Goal: Task Accomplishment & Management: Use online tool/utility

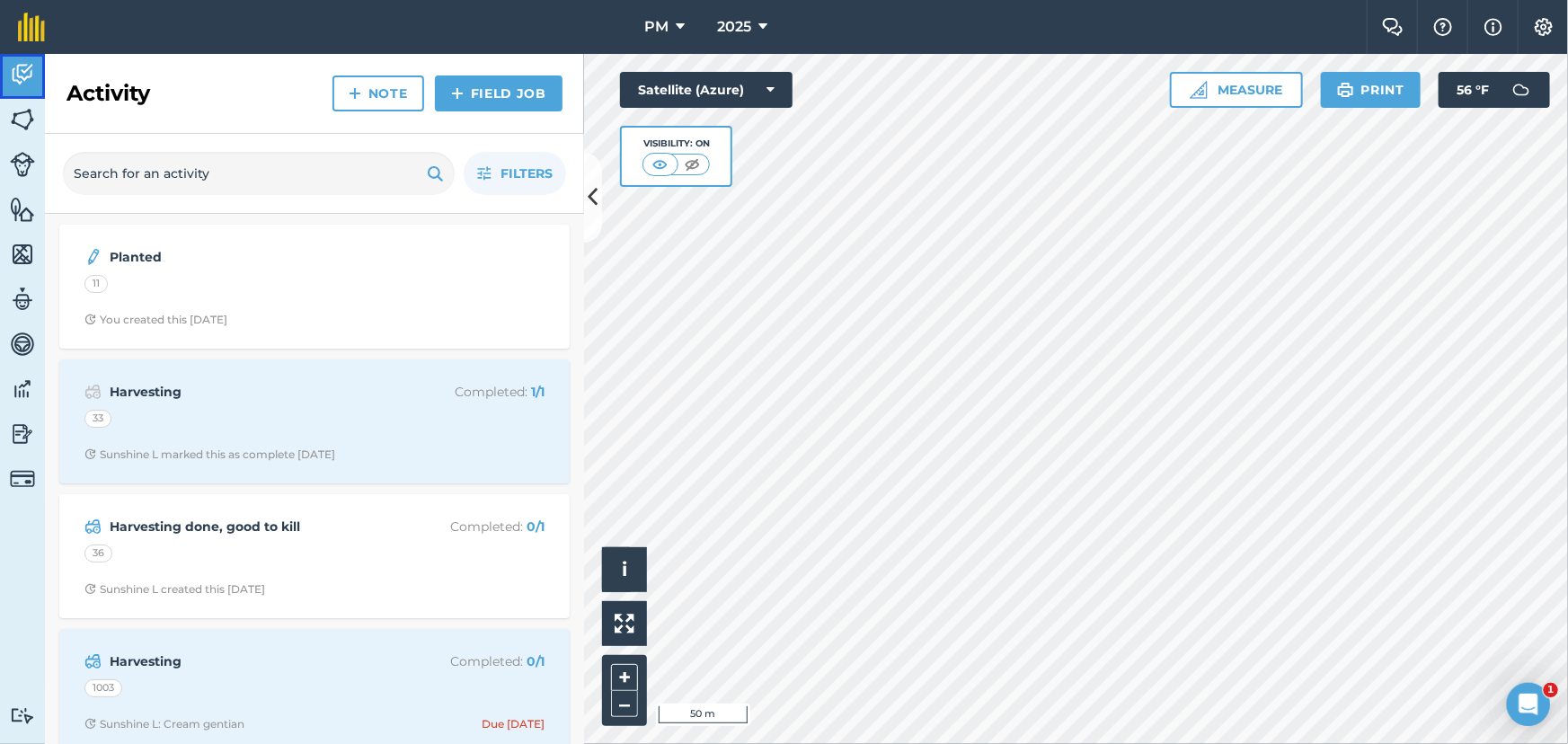
click at [18, 72] on img at bounding box center [22, 74] width 25 height 27
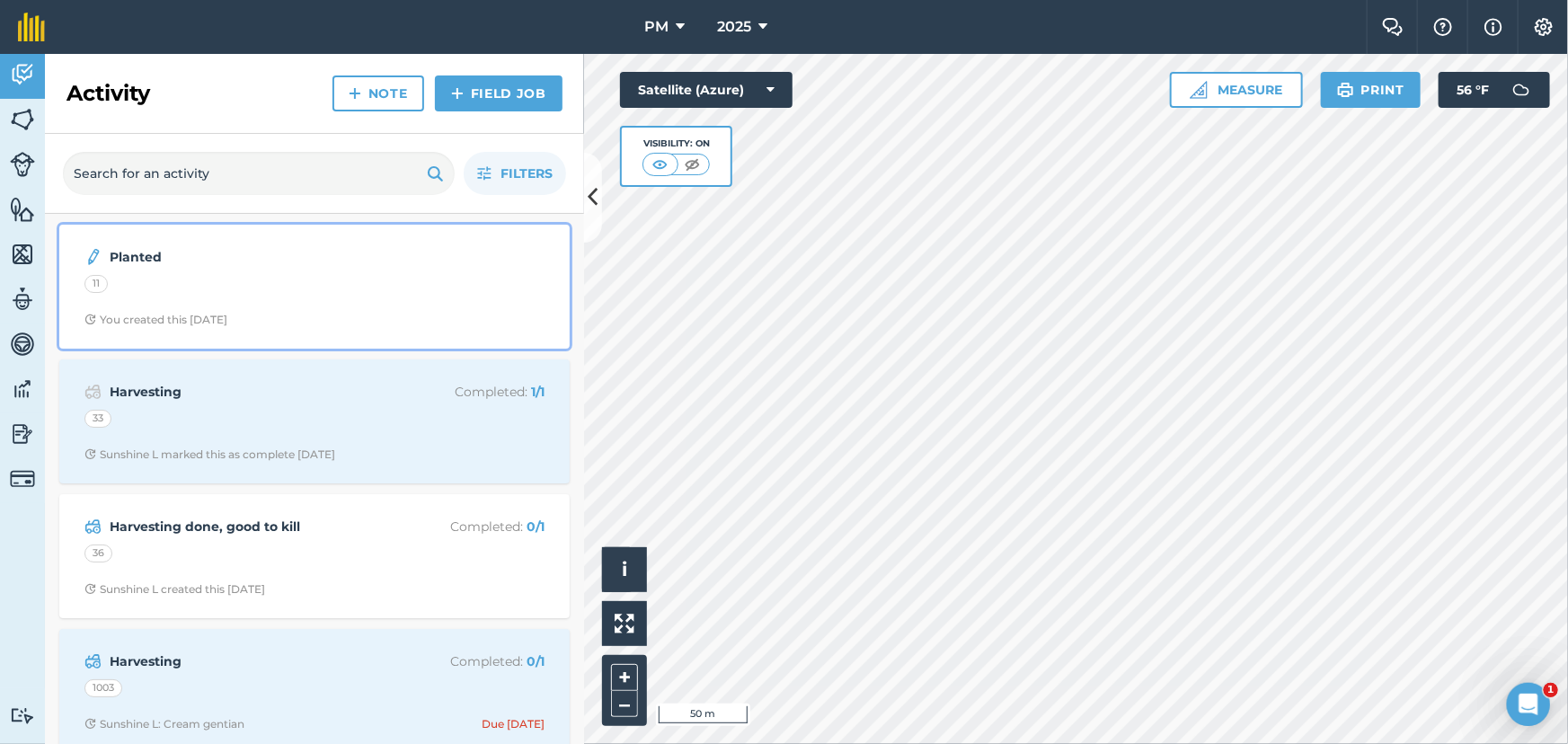
click at [319, 275] on div "11" at bounding box center [314, 286] width 460 height 23
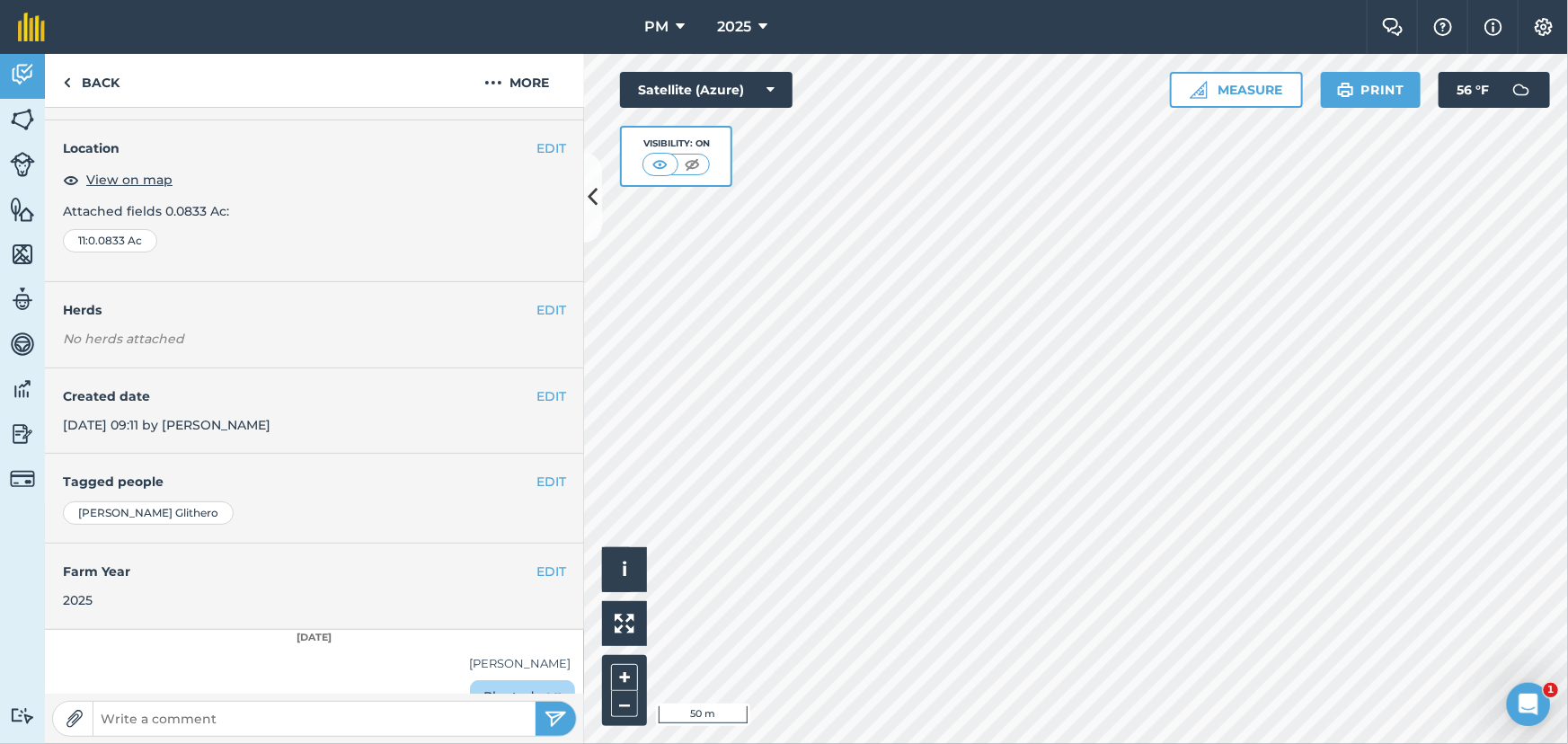
scroll to position [76, 0]
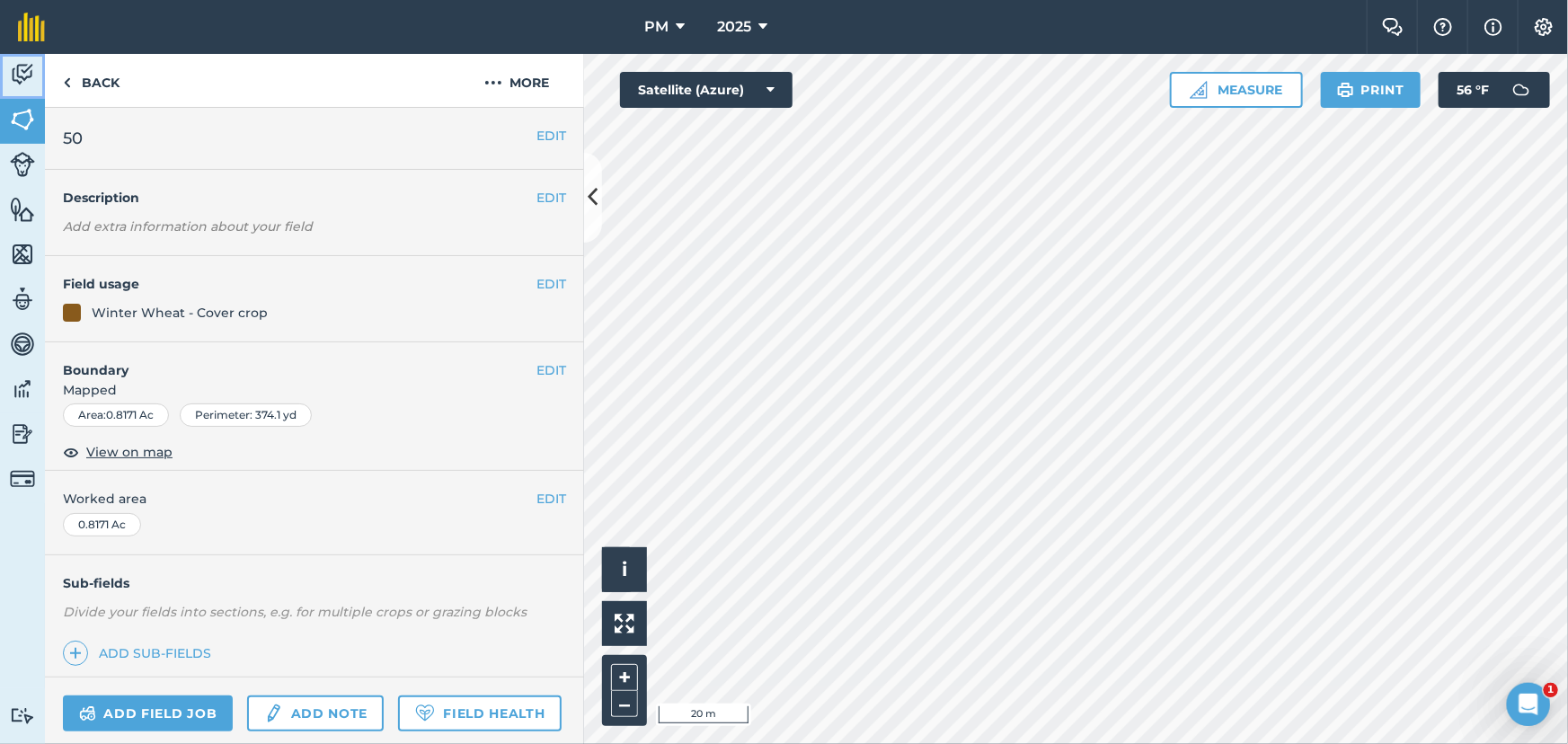
click at [16, 76] on img at bounding box center [22, 74] width 25 height 27
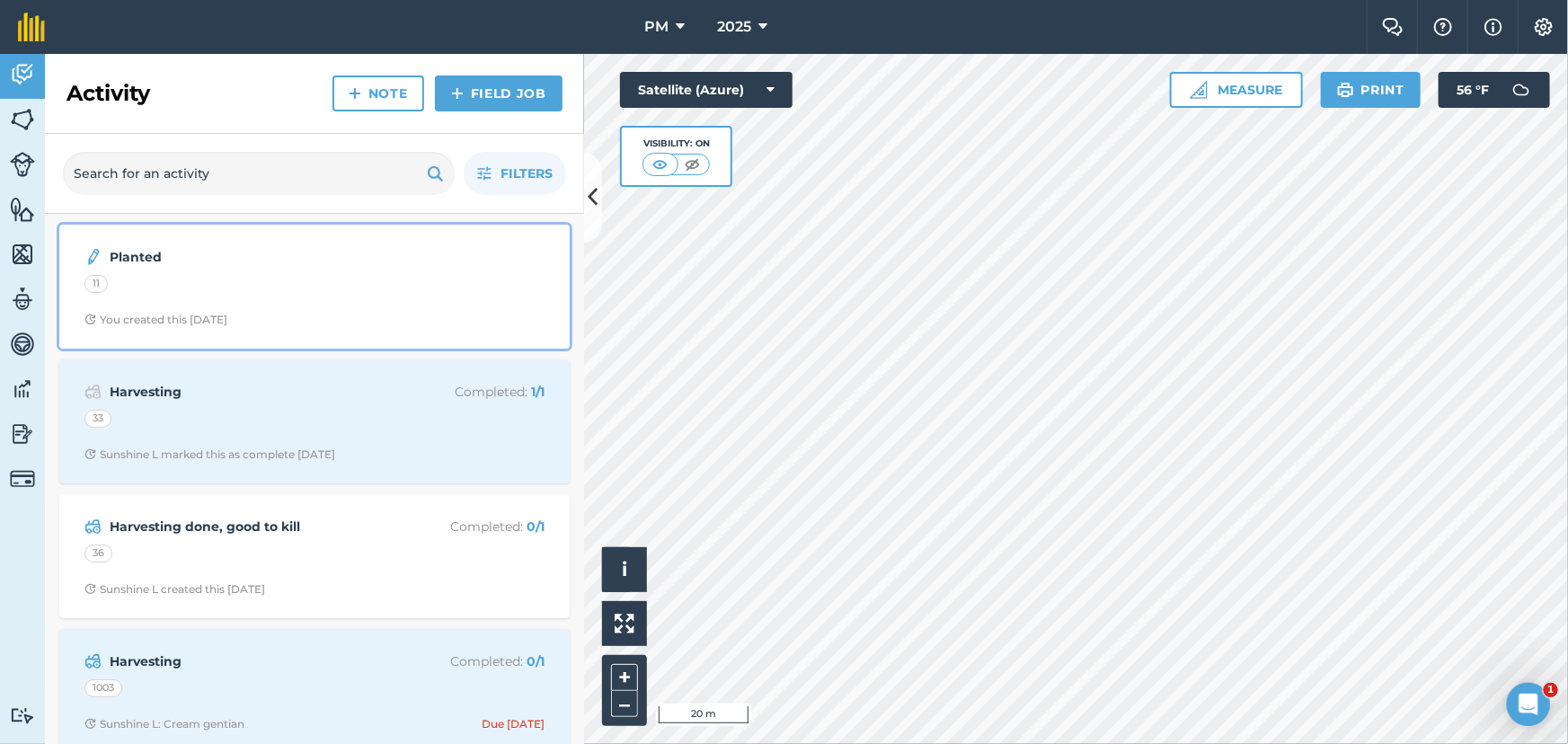
click at [250, 258] on strong "Planted" at bounding box center [252, 256] width 285 height 20
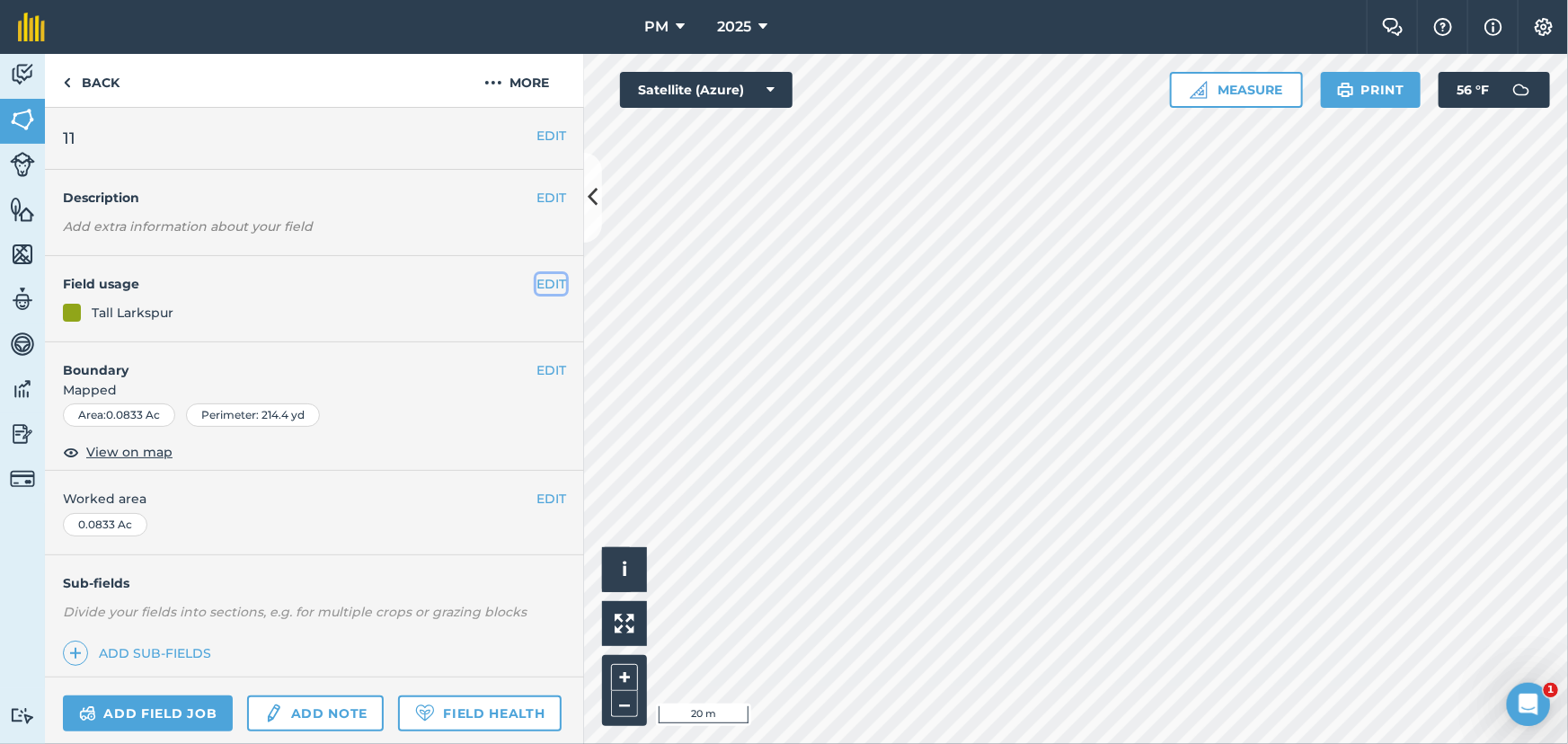
click at [537, 281] on button "EDIT" at bounding box center [552, 283] width 30 height 20
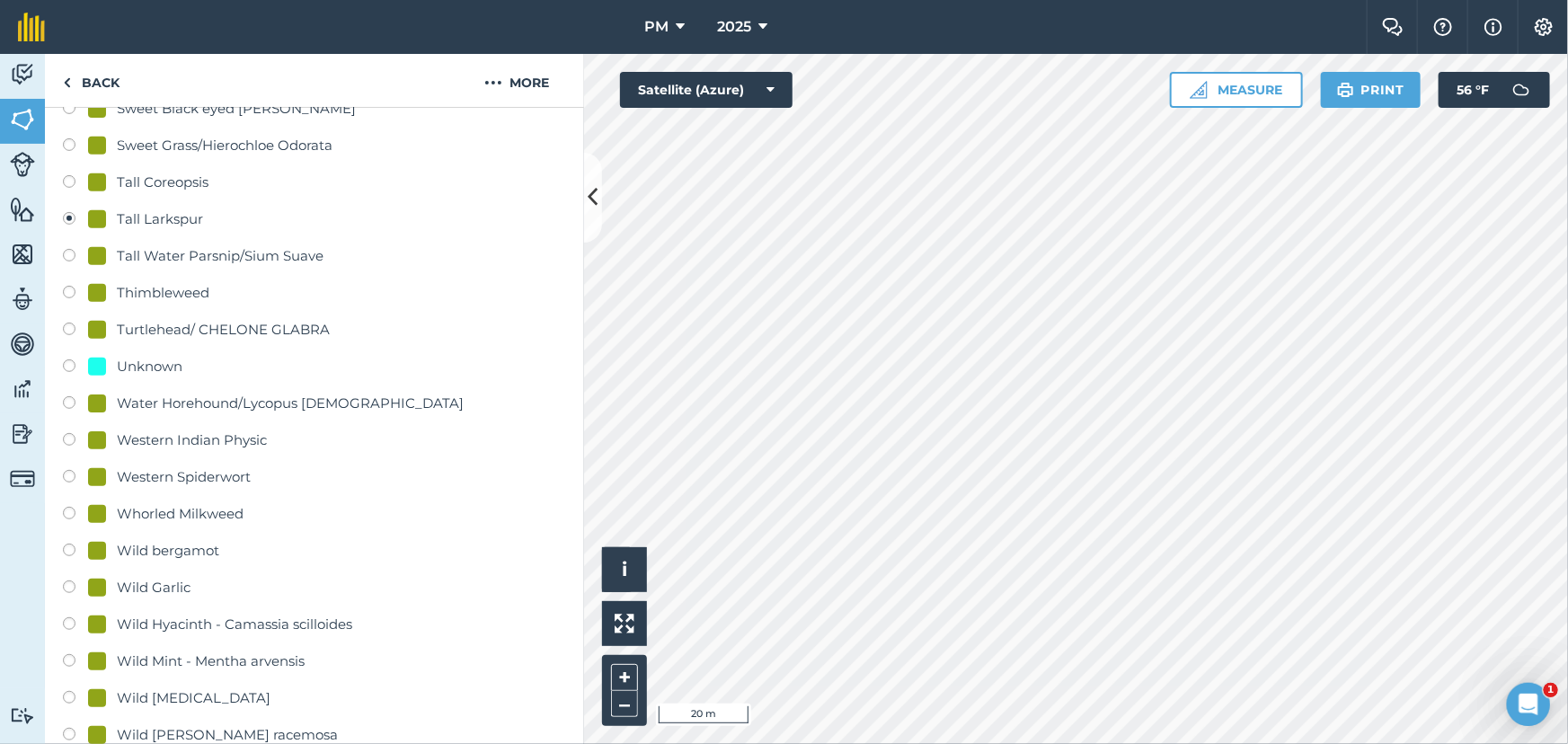
scroll to position [4085, 0]
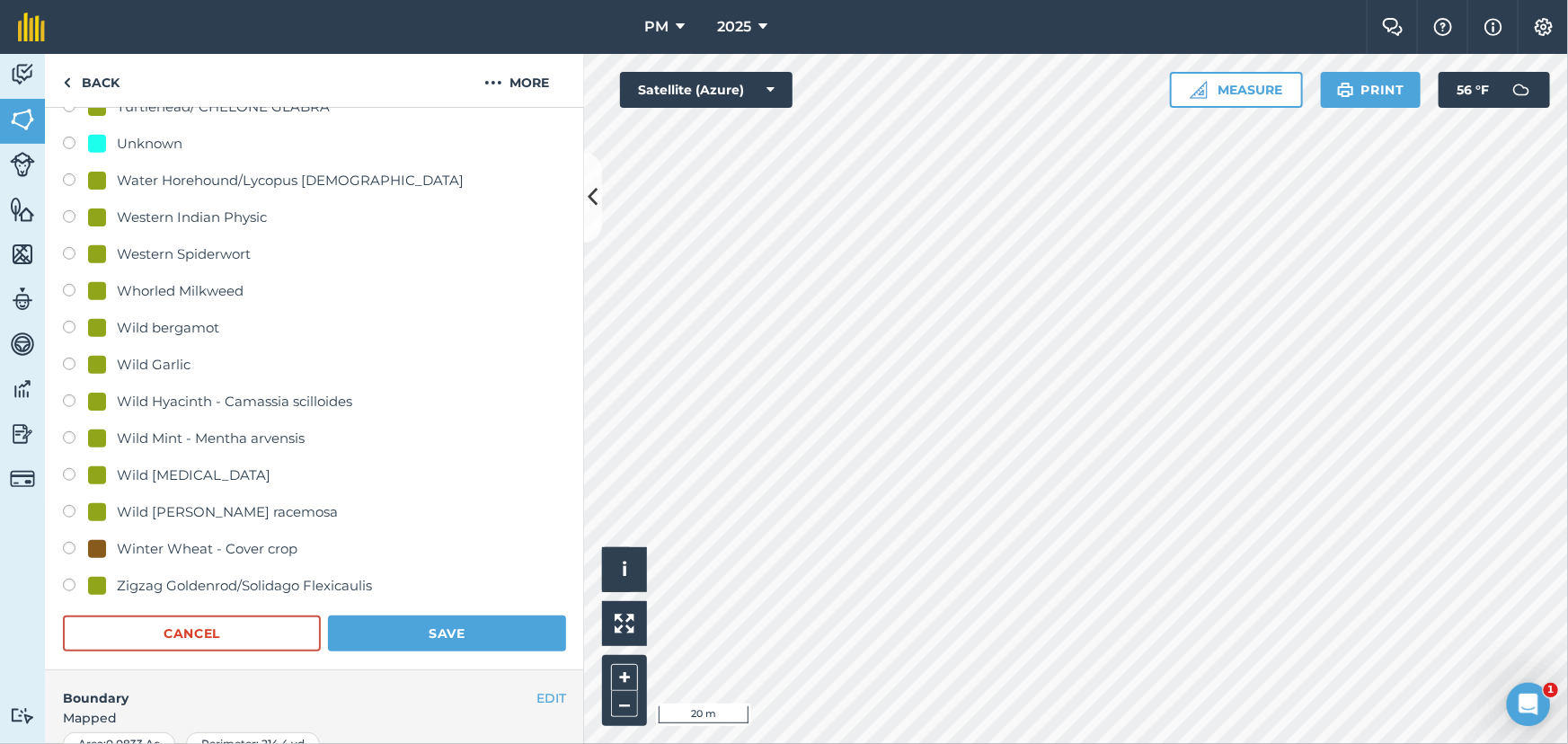
click at [178, 542] on div "Winter Wheat - Cover crop" at bounding box center [207, 549] width 180 height 21
radio input "true"
radio input "false"
click at [385, 629] on button "Save" at bounding box center [447, 633] width 238 height 36
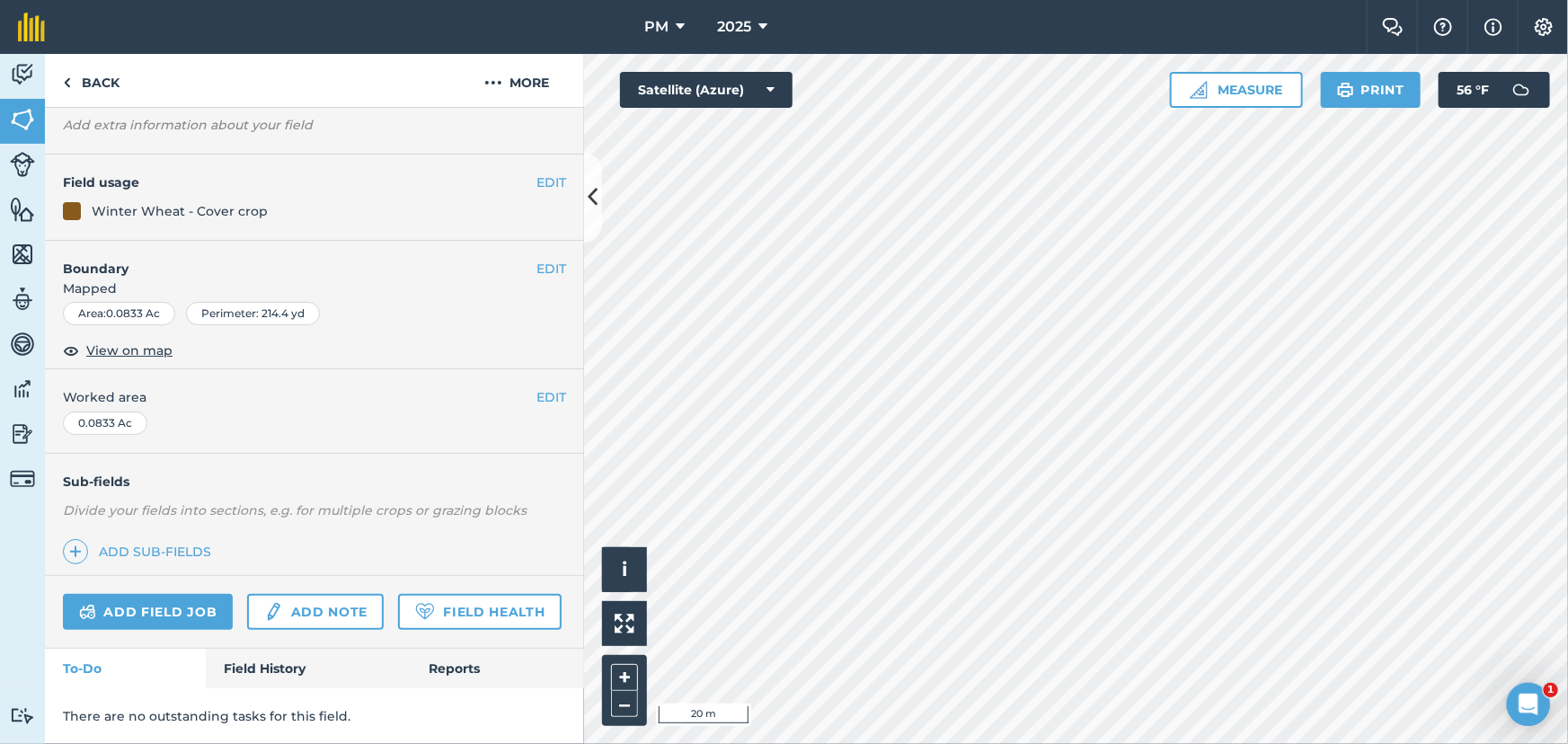
scroll to position [150, 0]
click at [122, 594] on link "Add field job" at bounding box center [148, 612] width 170 height 36
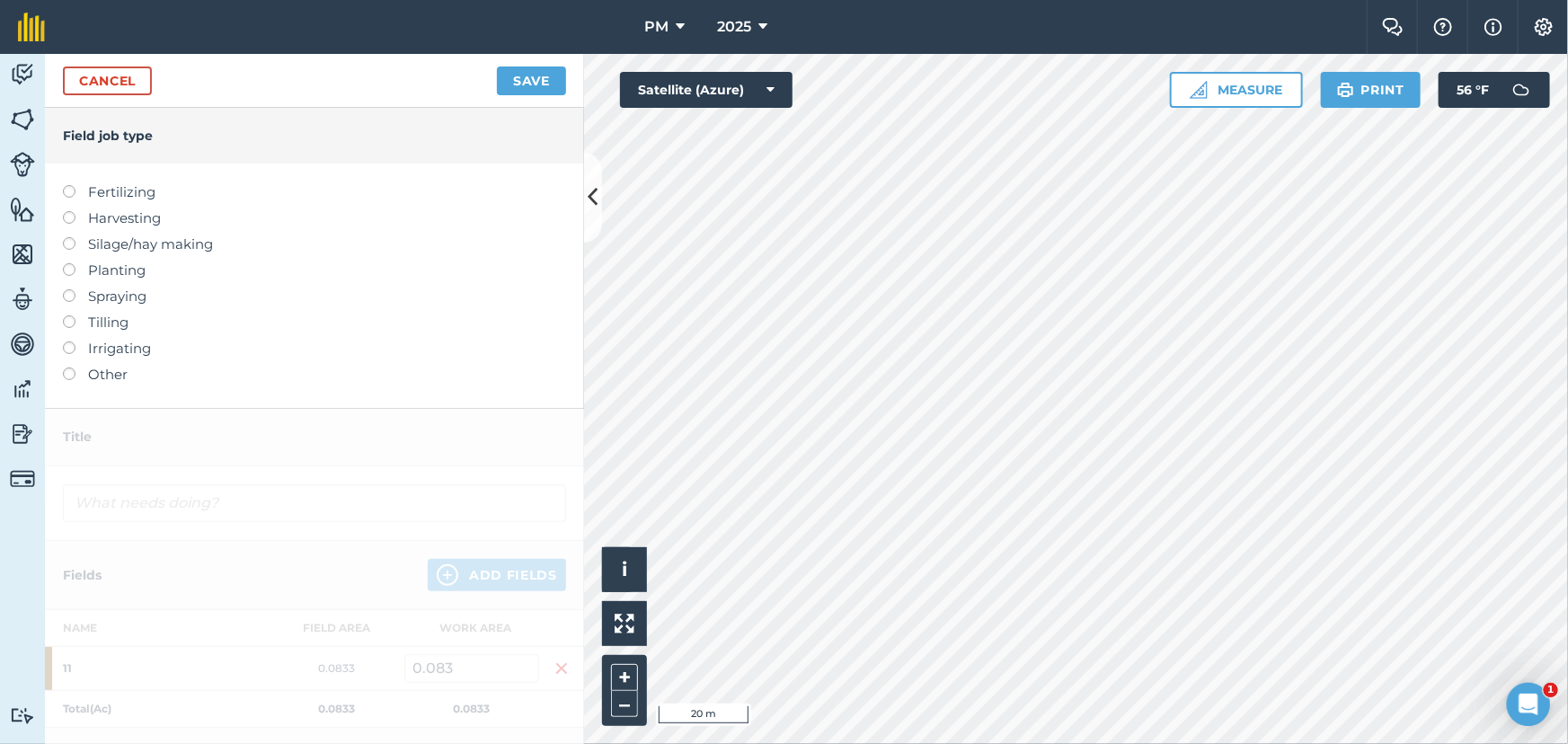
click at [69, 264] on label at bounding box center [75, 264] width 25 height 0
type input "Planting"
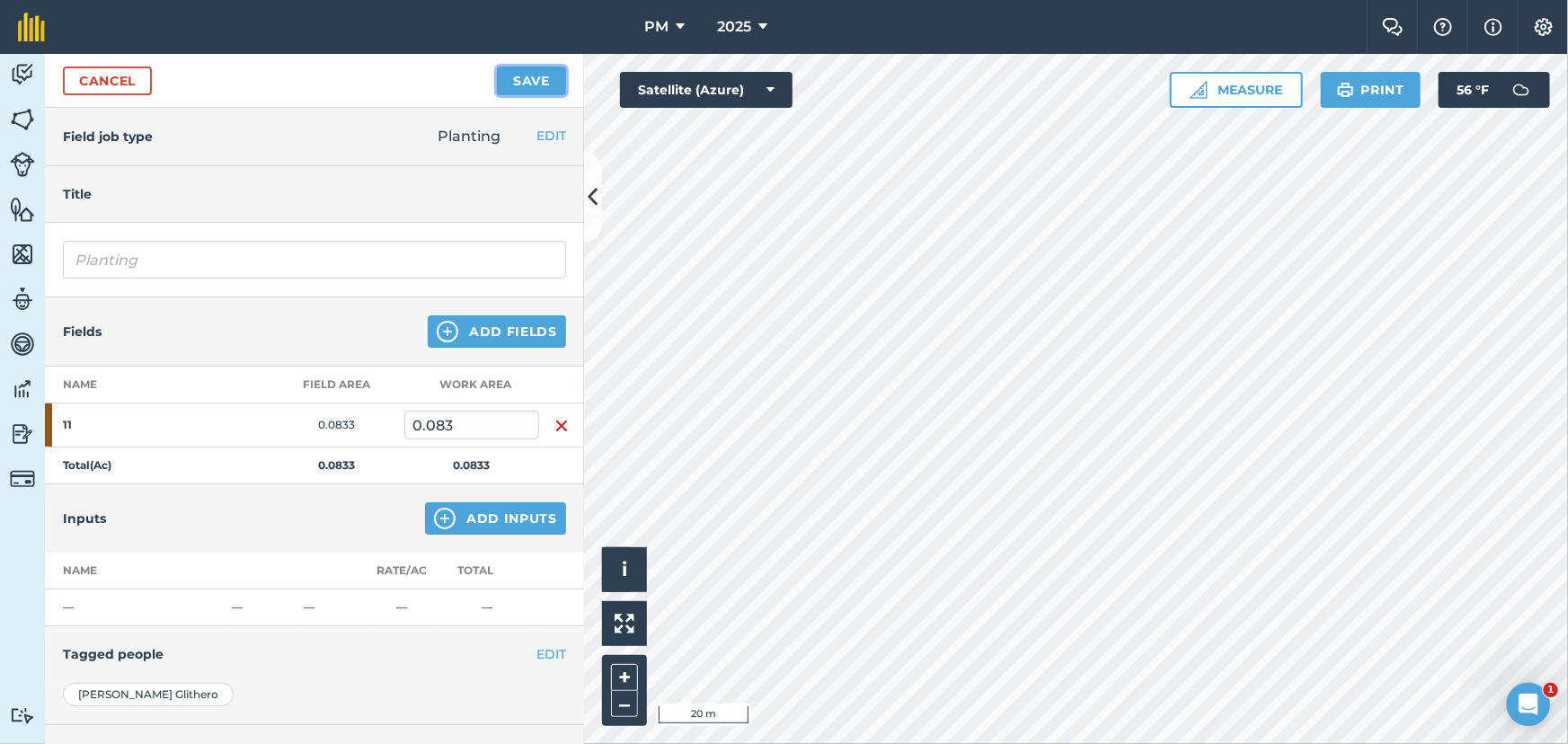
click at [535, 78] on button "Save" at bounding box center [531, 81] width 70 height 29
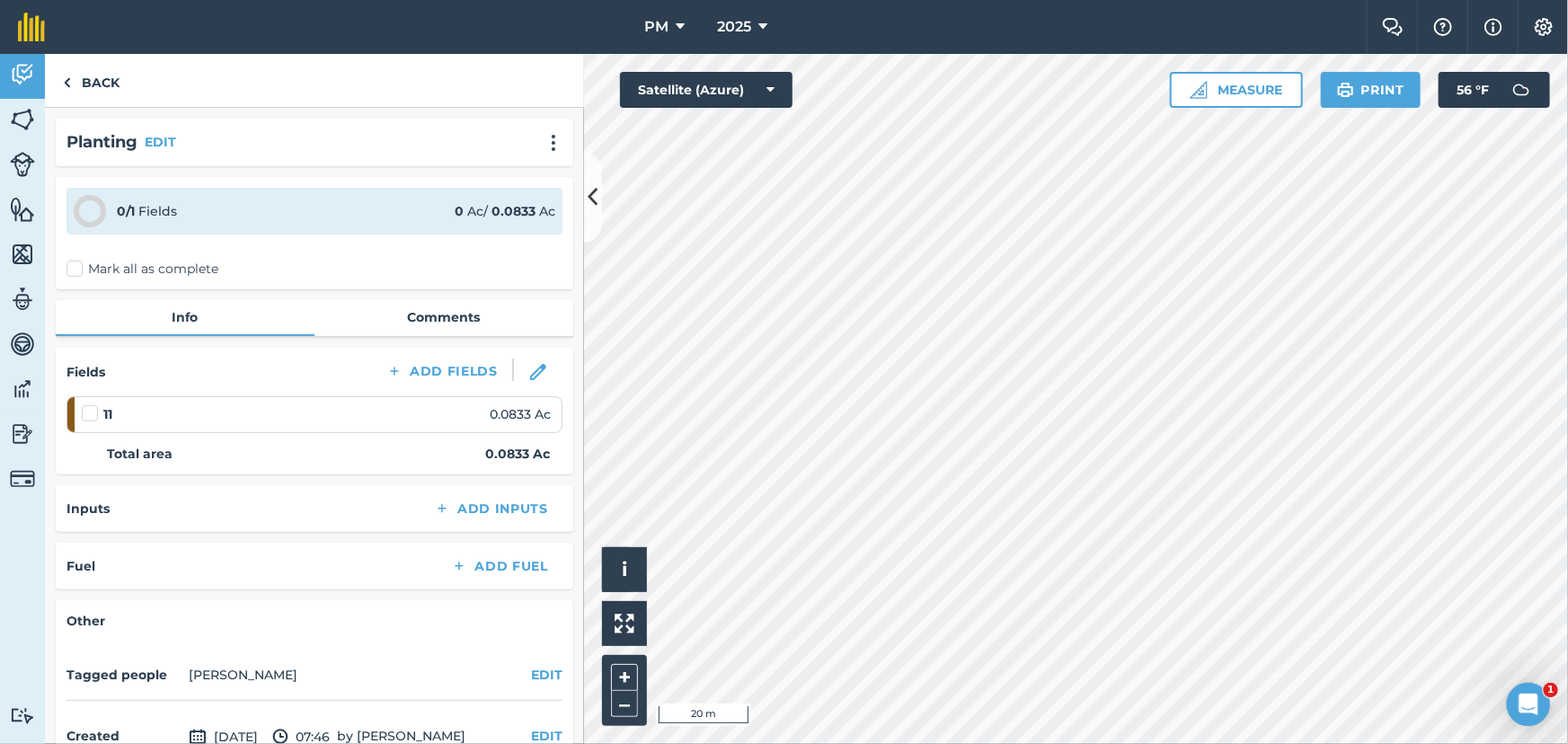
click at [80, 270] on label "Mark all as complete" at bounding box center [143, 269] width 152 height 19
click at [78, 270] on input "Mark all as complete" at bounding box center [72, 266] width 12 height 12
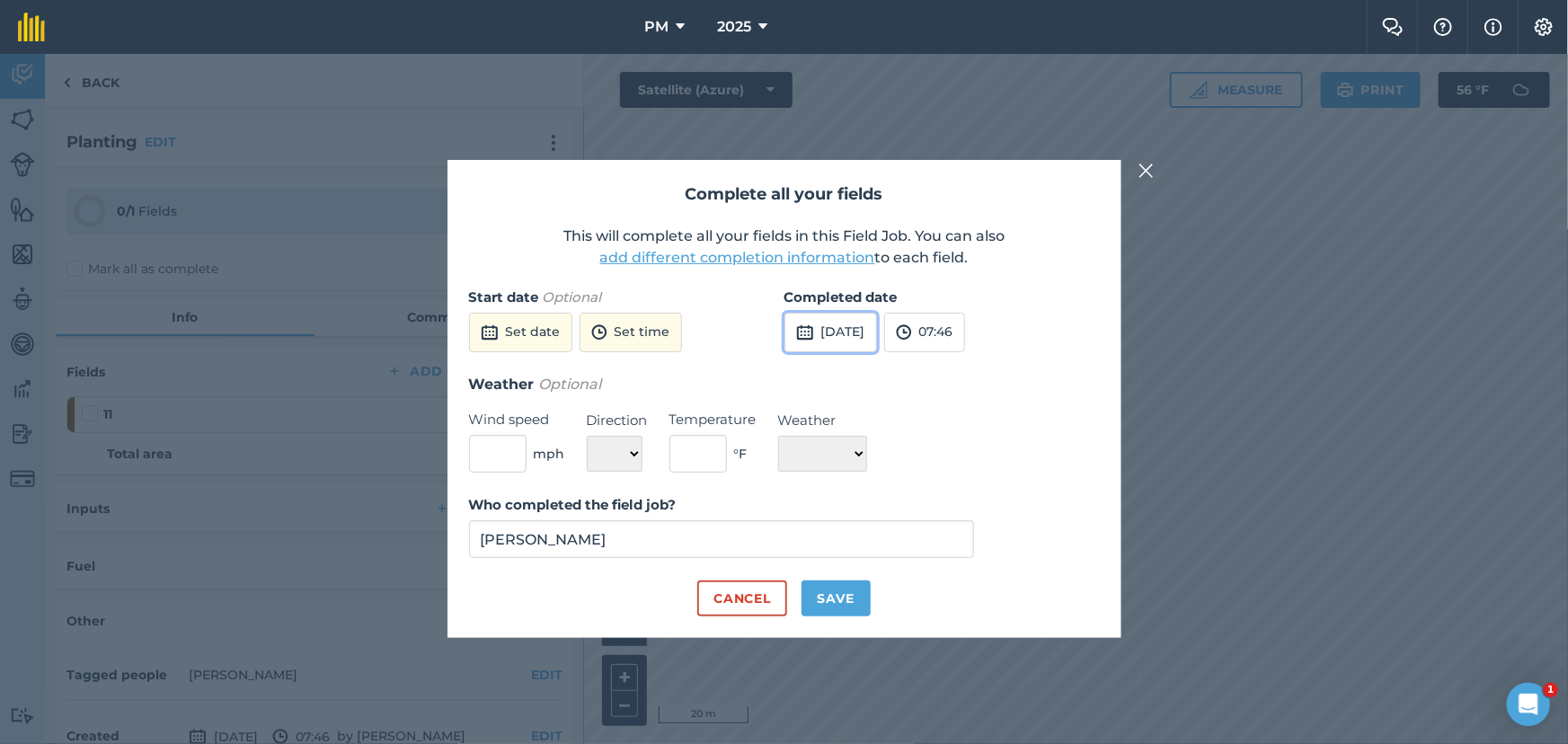
click at [859, 326] on button "[DATE]" at bounding box center [831, 333] width 93 height 40
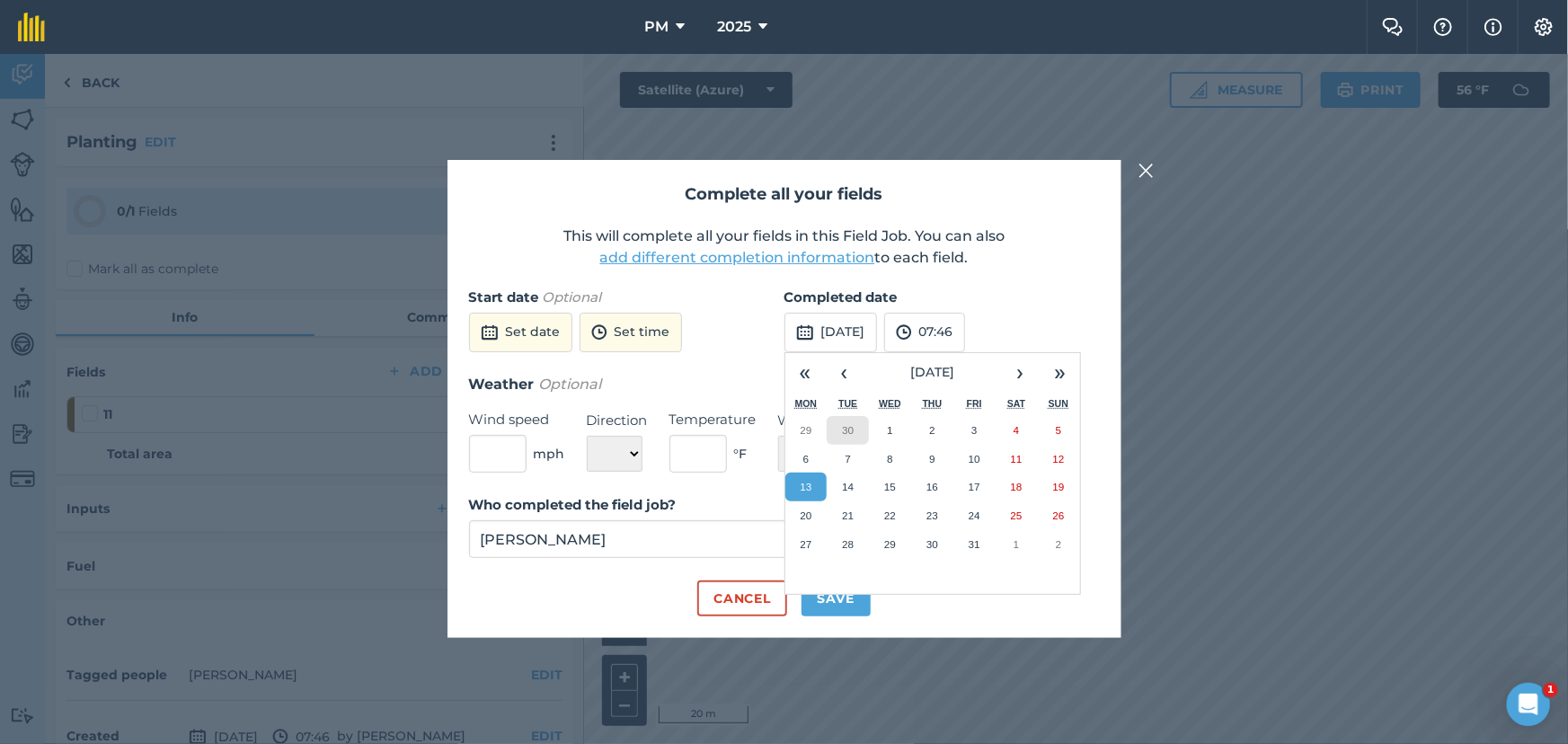
click at [849, 427] on abbr "30" at bounding box center [848, 430] width 12 height 12
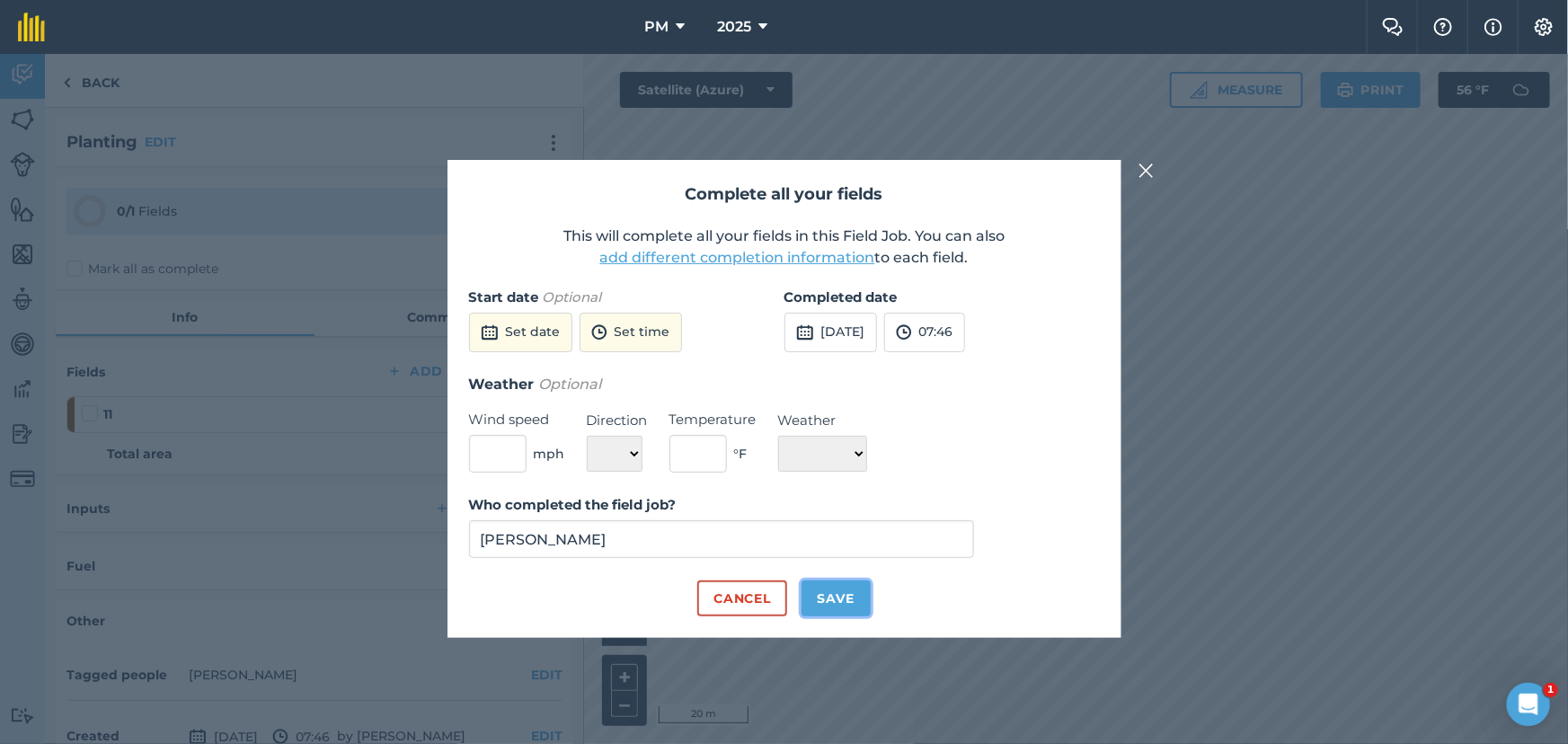
click at [832, 603] on button "Save" at bounding box center [836, 598] width 70 height 36
checkbox input "true"
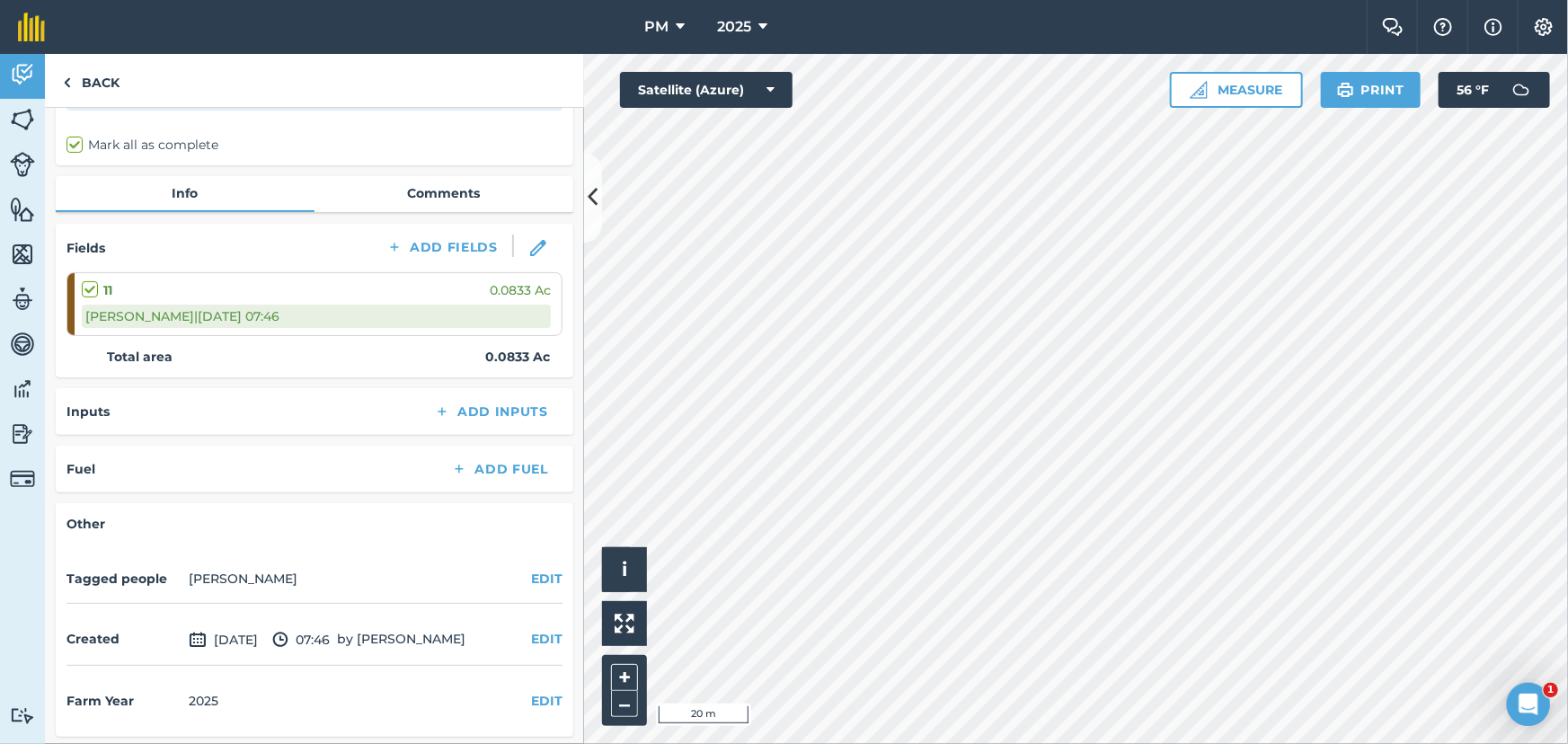
scroll to position [125, 0]
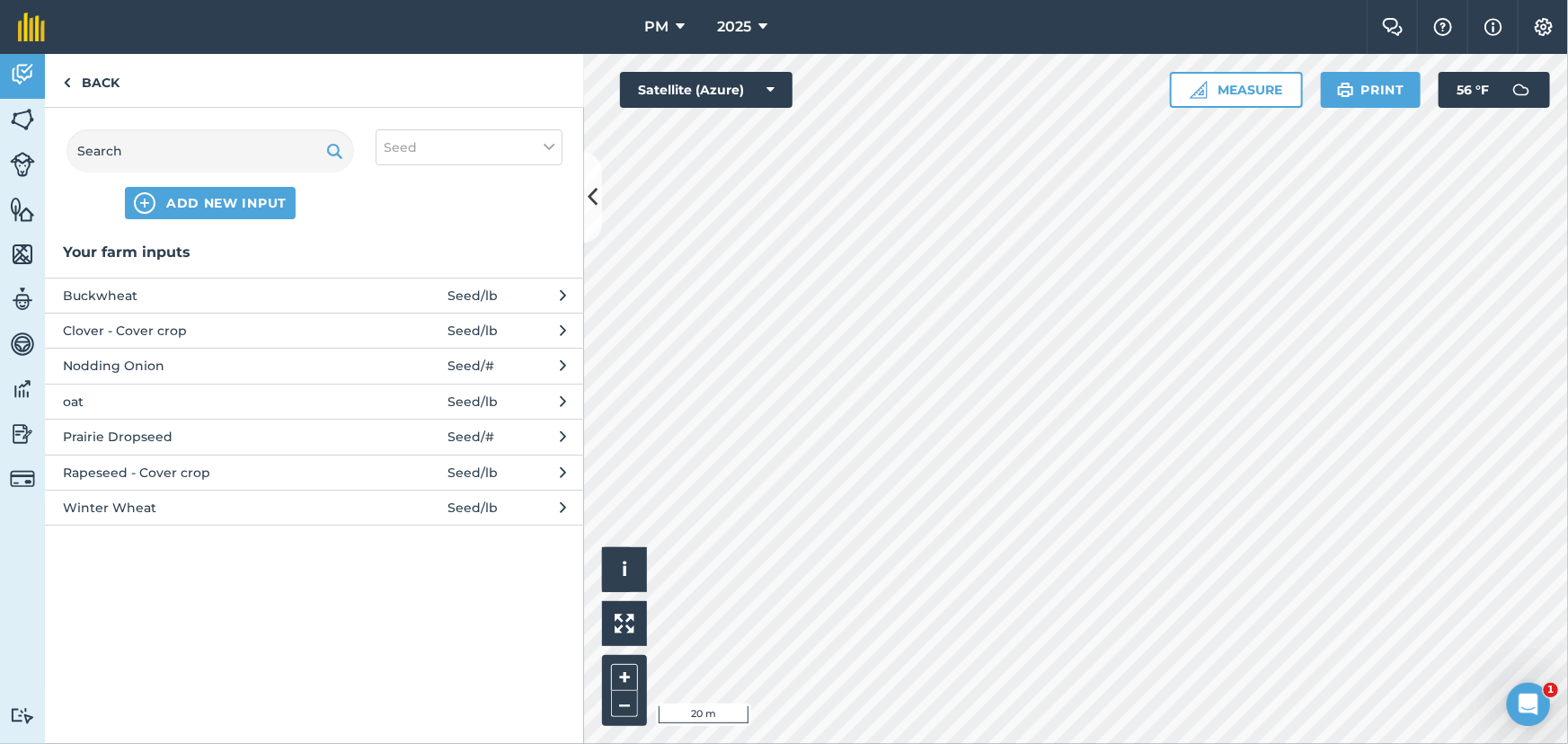
click at [470, 291] on span "Seed / lb" at bounding box center [473, 295] width 50 height 20
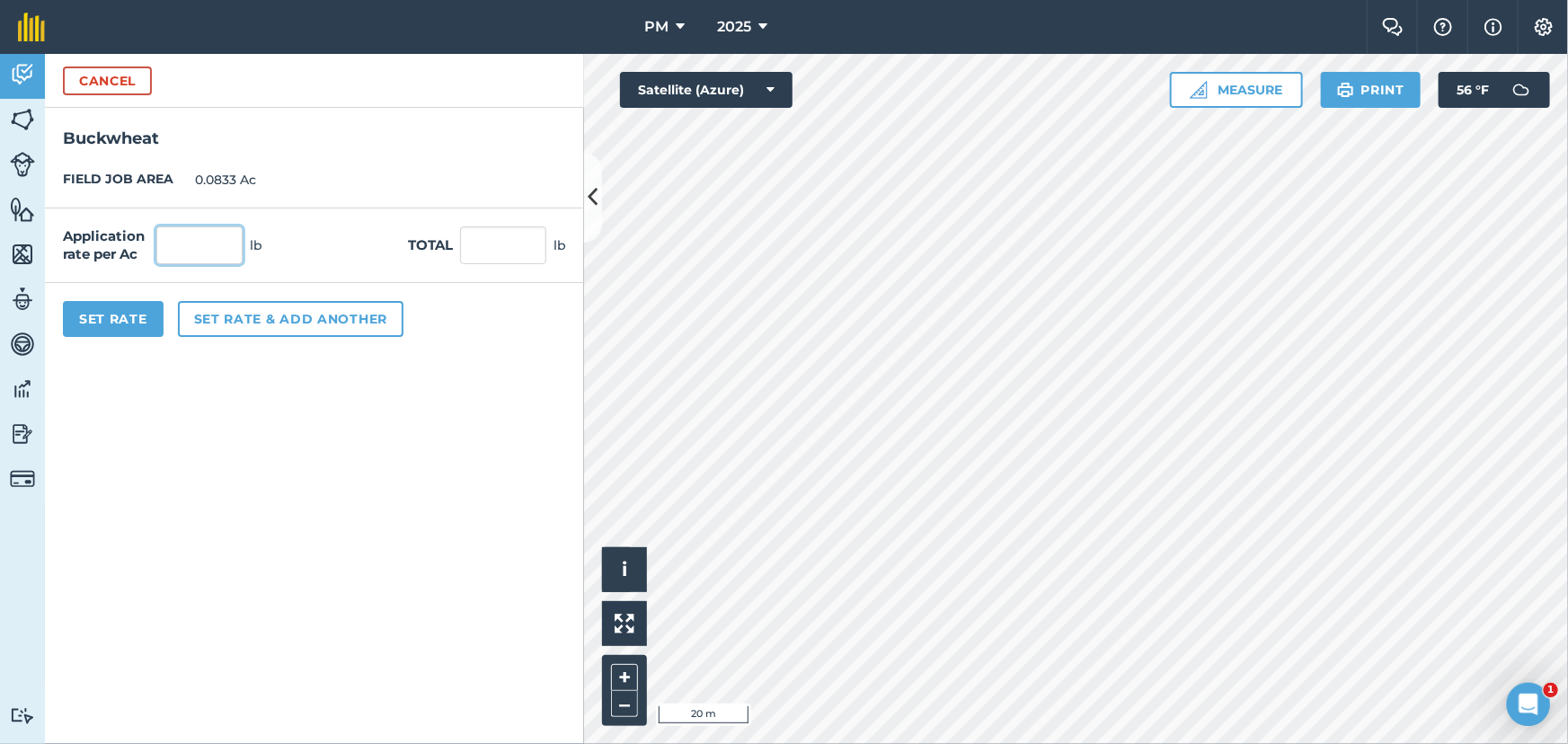
click at [219, 246] on input "text" at bounding box center [199, 245] width 86 height 38
type input "100"
type input "8.33"
click at [308, 322] on button "Set rate & add another" at bounding box center [291, 319] width 226 height 36
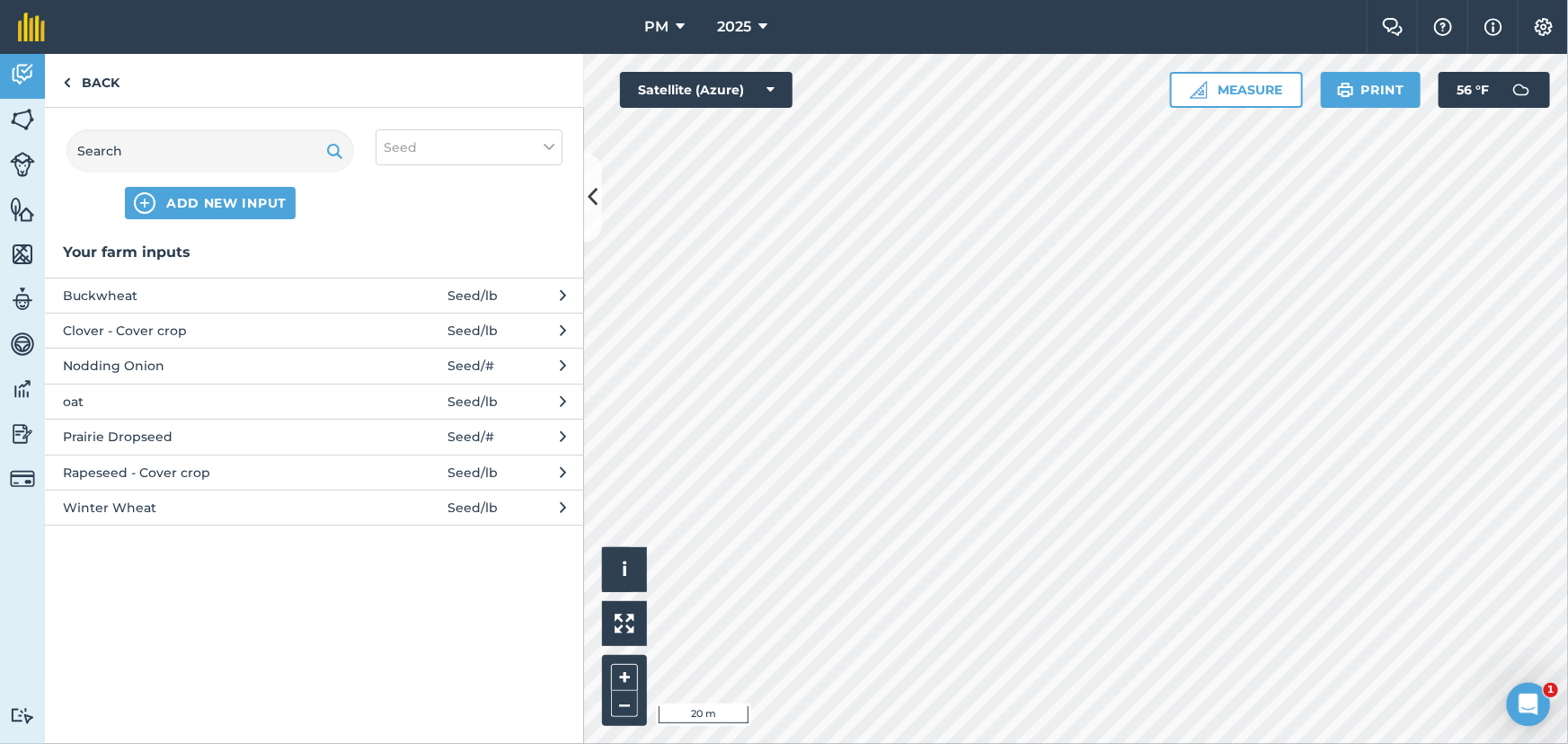
click at [242, 479] on span "Rapeseed - Cover crop" at bounding box center [210, 472] width 294 height 20
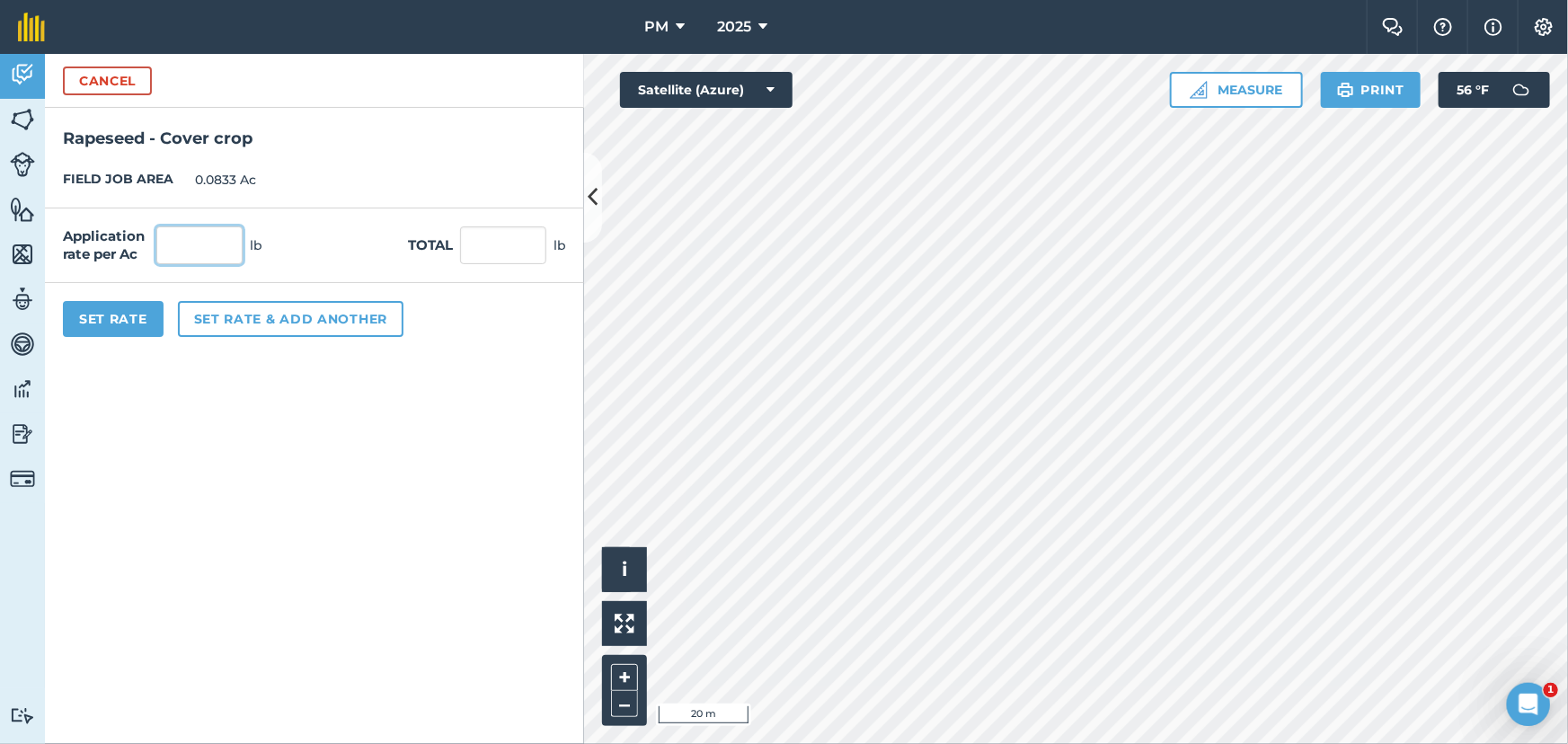
click at [202, 253] on input "text" at bounding box center [199, 245] width 86 height 38
type input "5"
type input "0.417"
click at [95, 318] on button "Set Rate" at bounding box center [113, 319] width 100 height 36
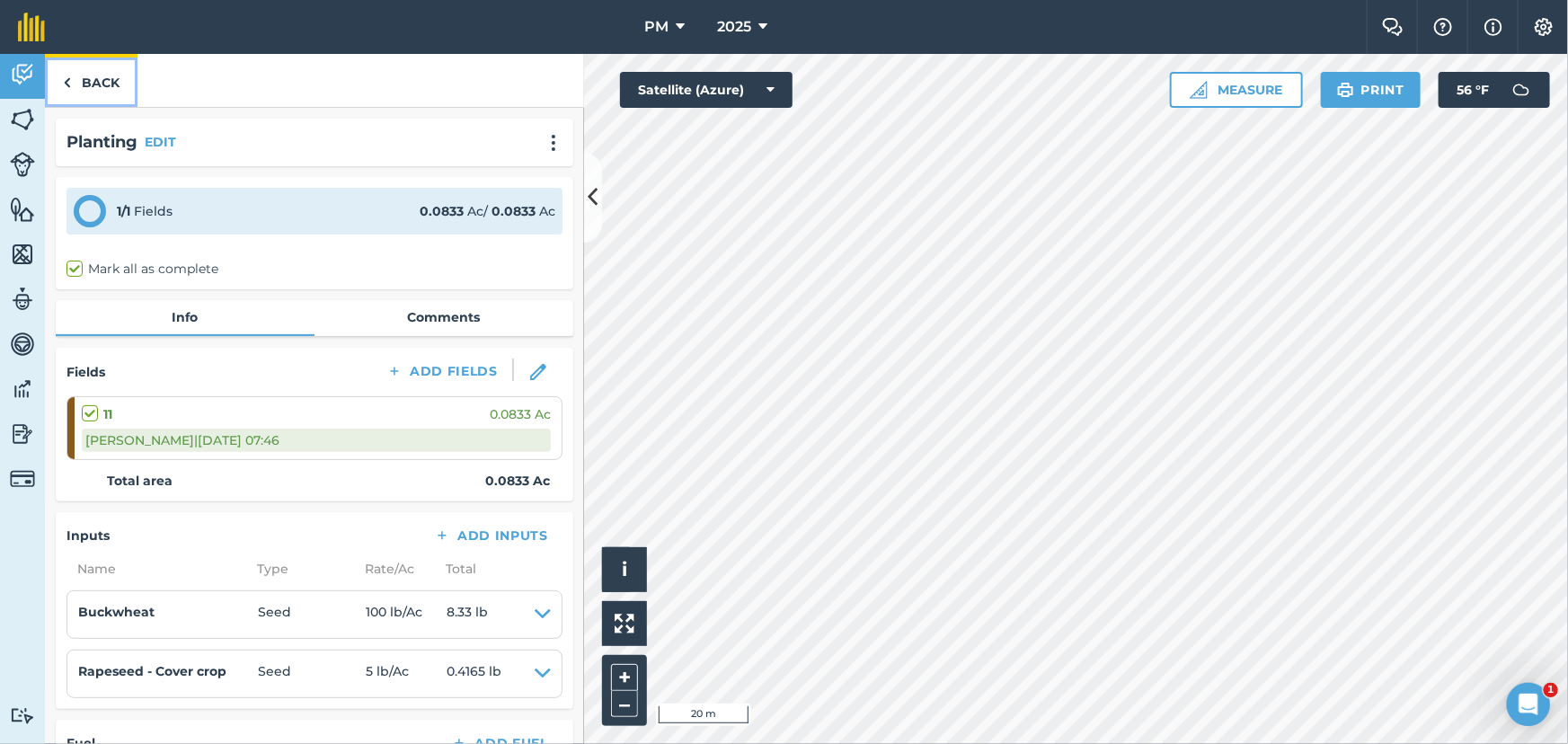
click at [67, 77] on img at bounding box center [67, 82] width 8 height 21
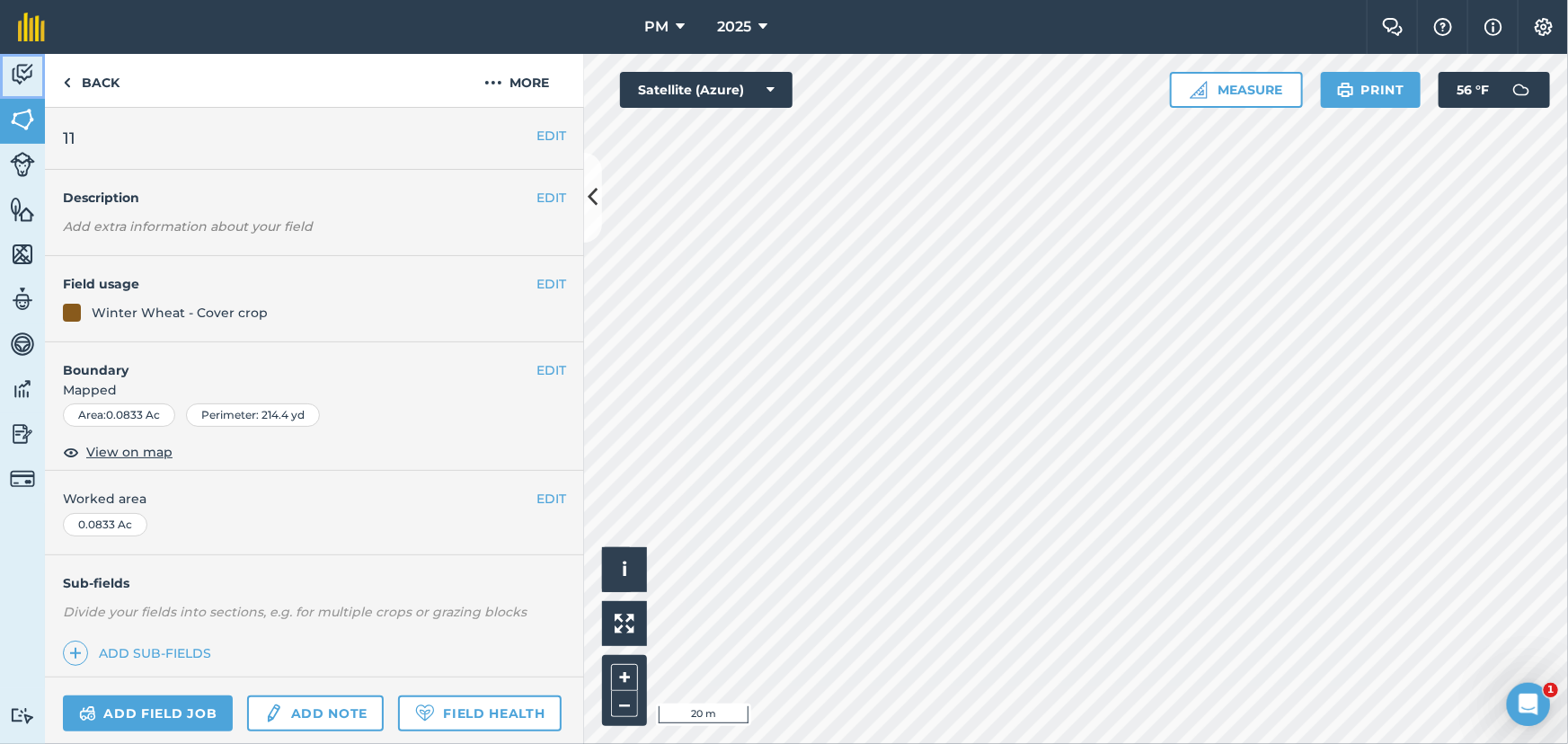
click at [22, 54] on link "Activity" at bounding box center [22, 76] width 45 height 45
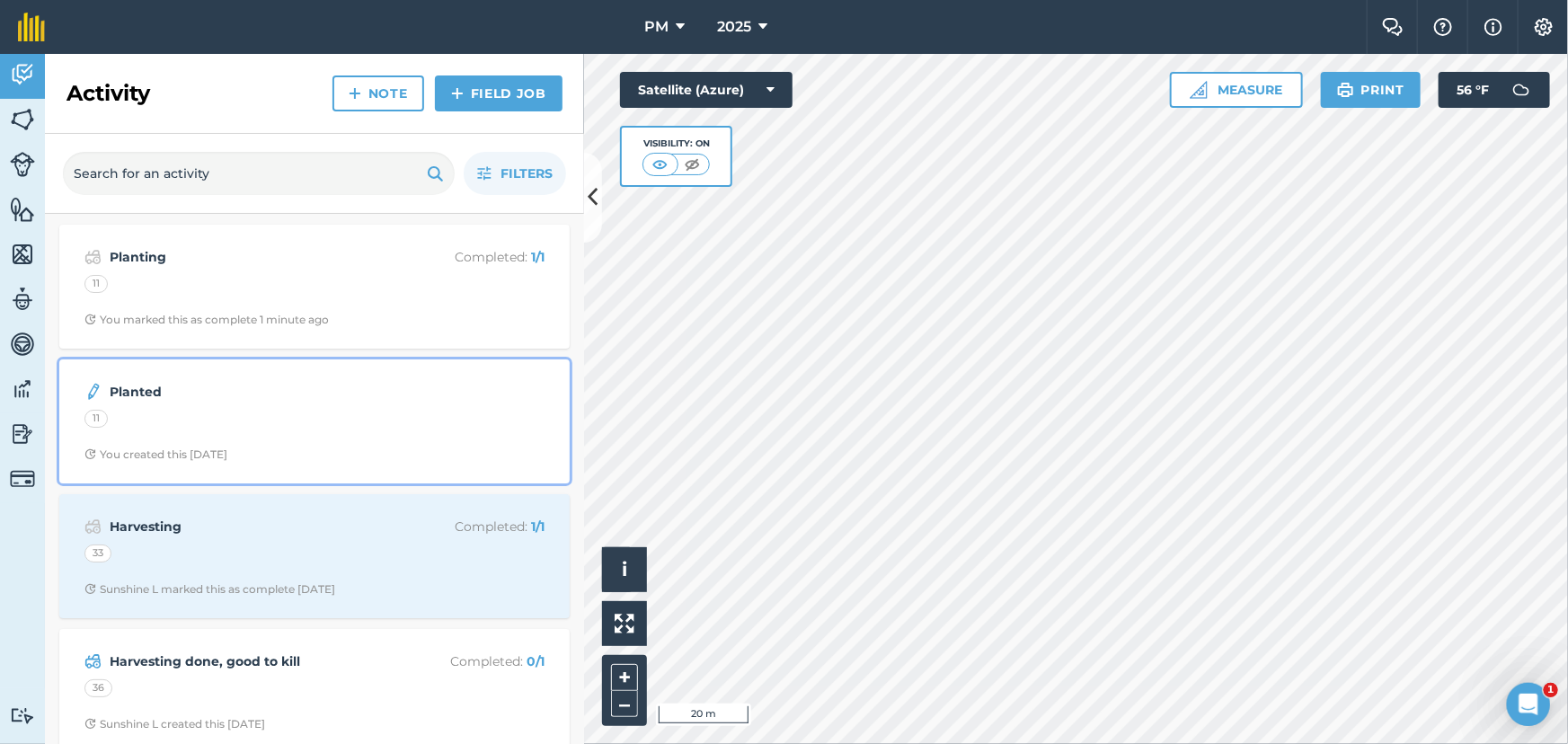
click at [305, 412] on div "11" at bounding box center [314, 421] width 460 height 23
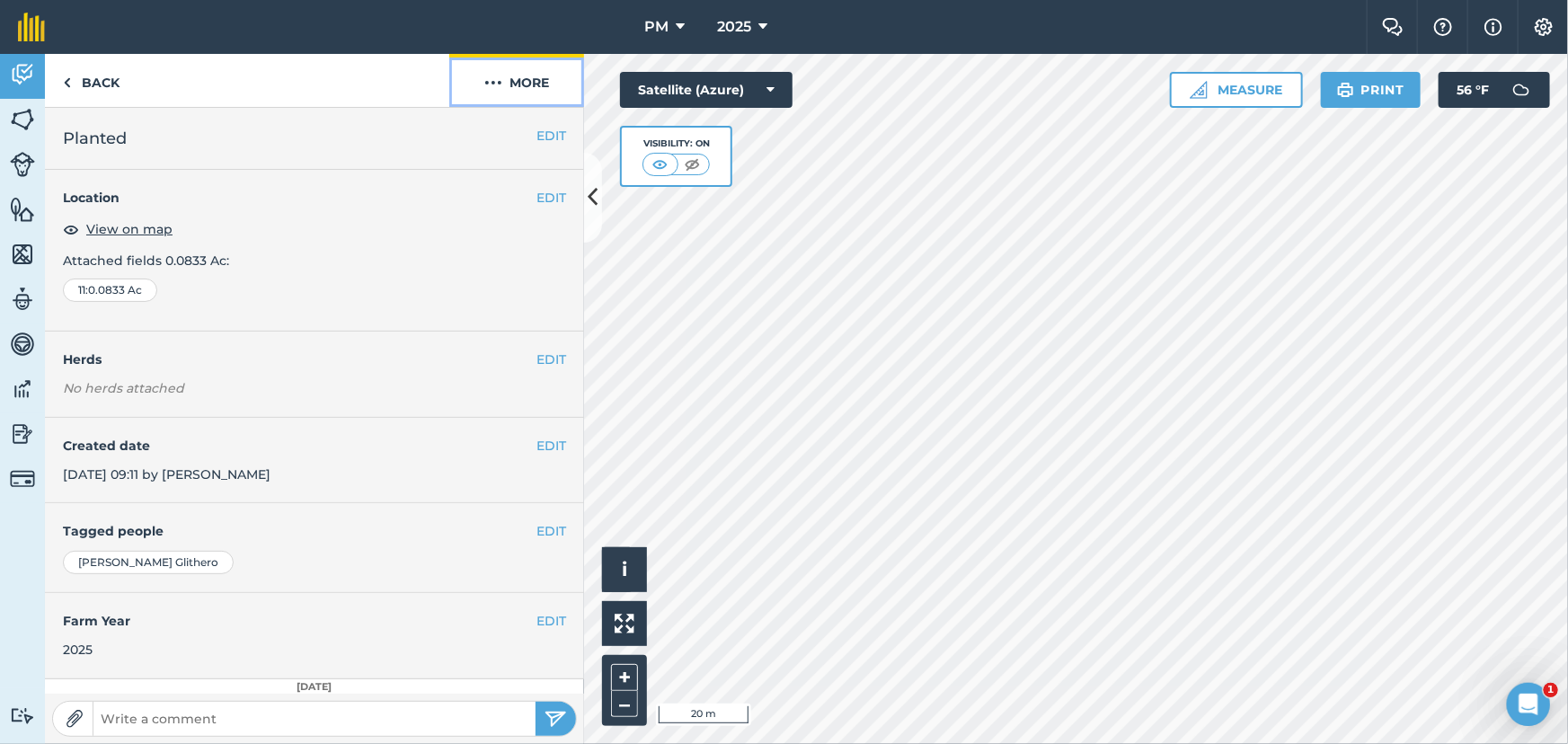
click at [502, 81] on img at bounding box center [493, 82] width 18 height 21
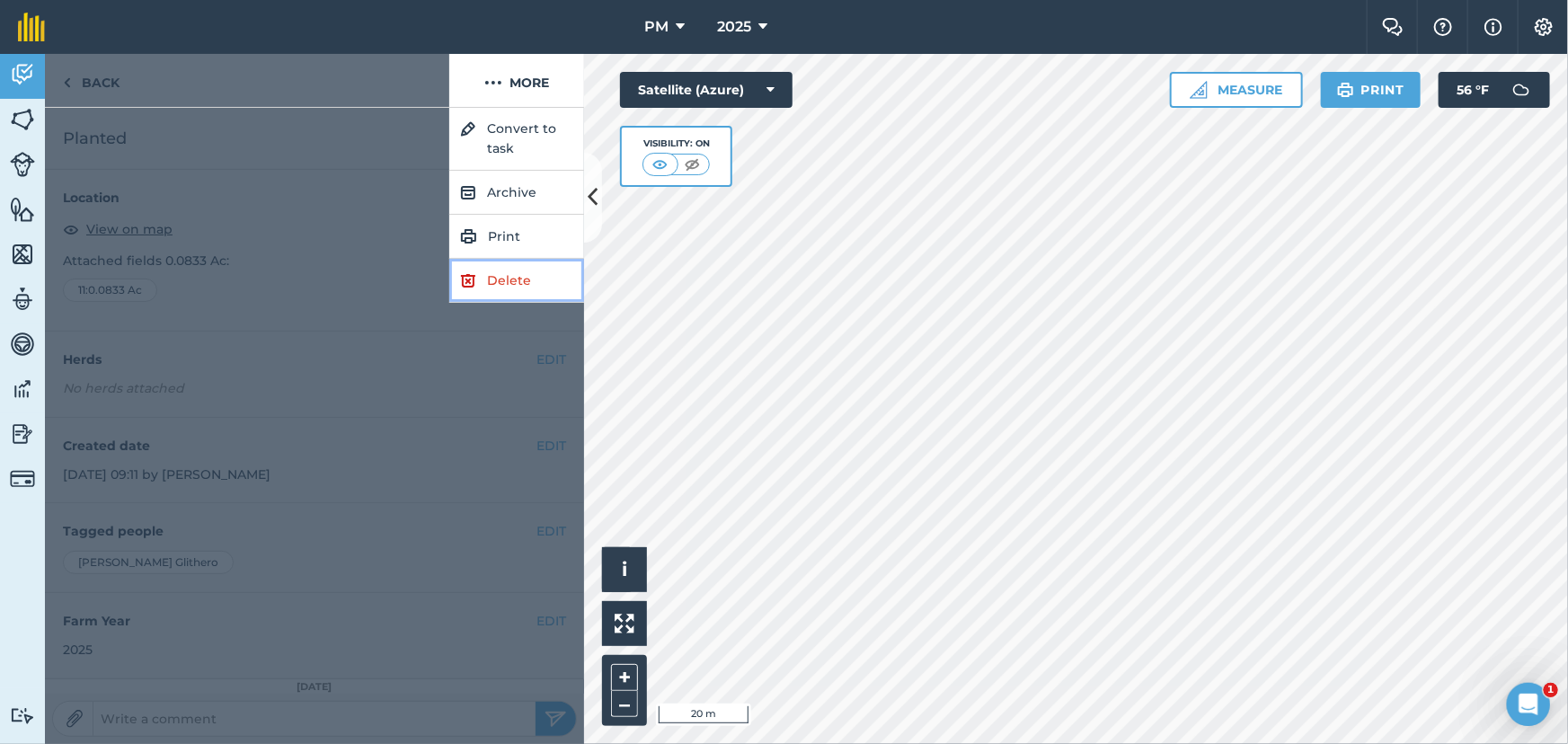
click at [510, 273] on link "Delete" at bounding box center [516, 281] width 135 height 44
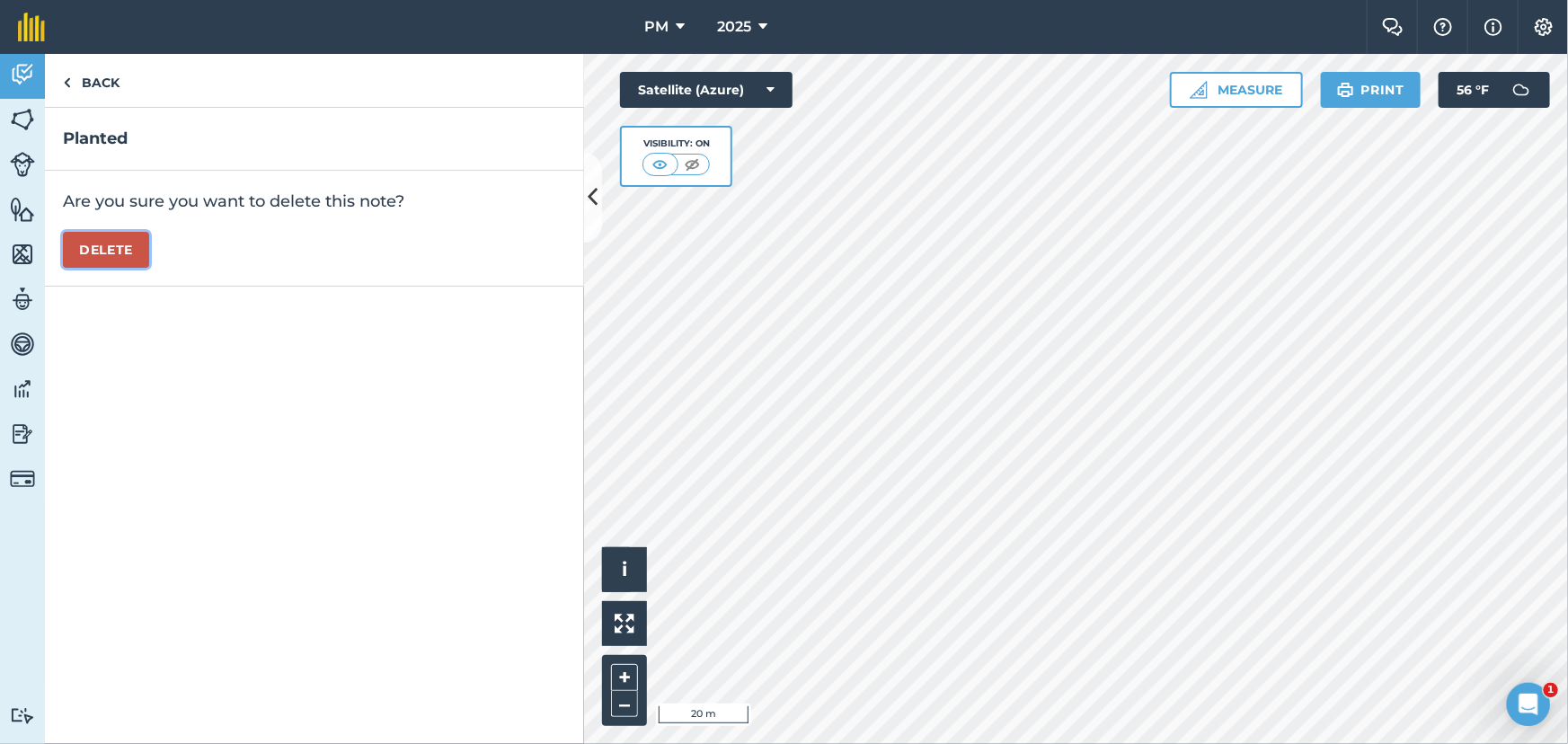
click at [90, 256] on button "Delete" at bounding box center [106, 250] width 86 height 36
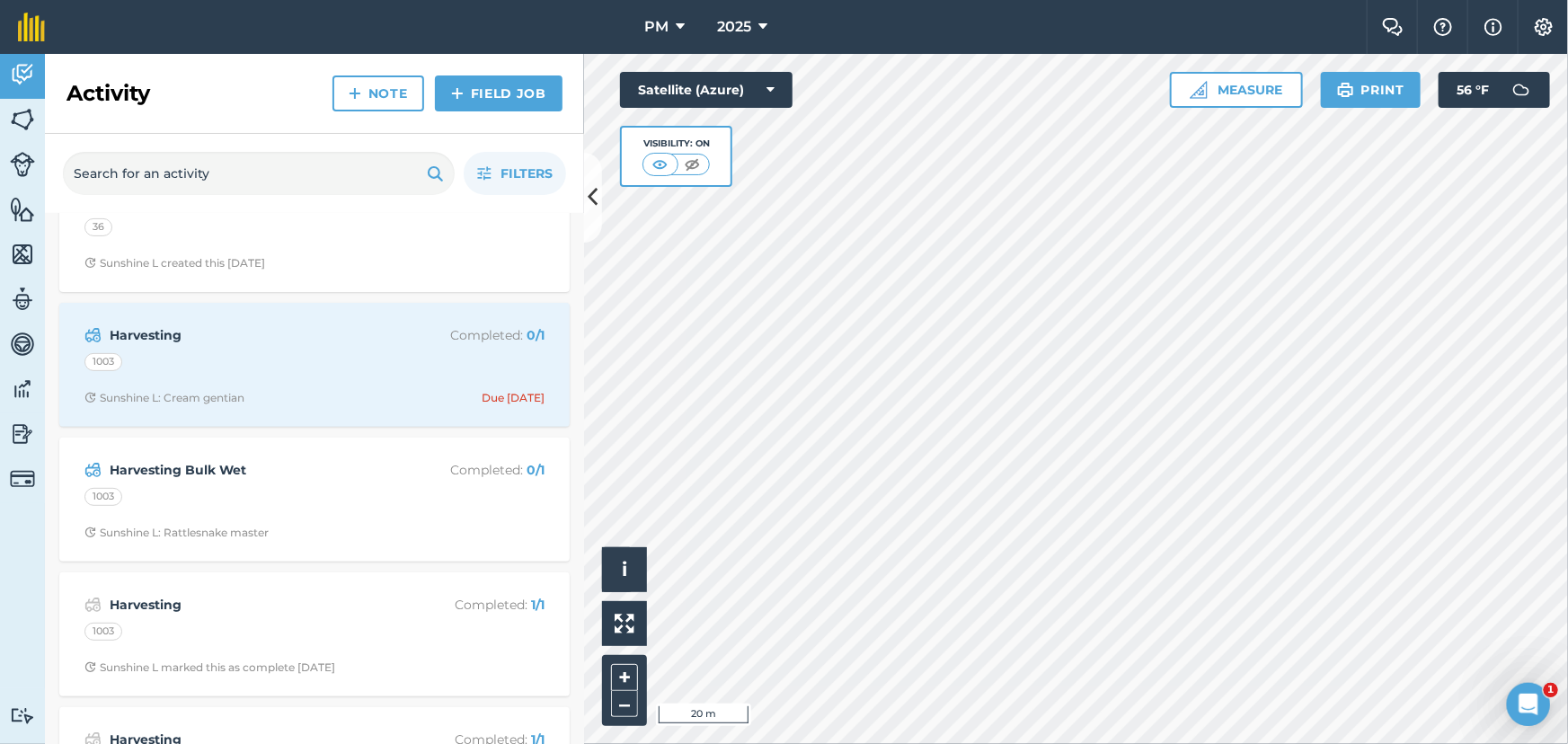
scroll to position [244, 0]
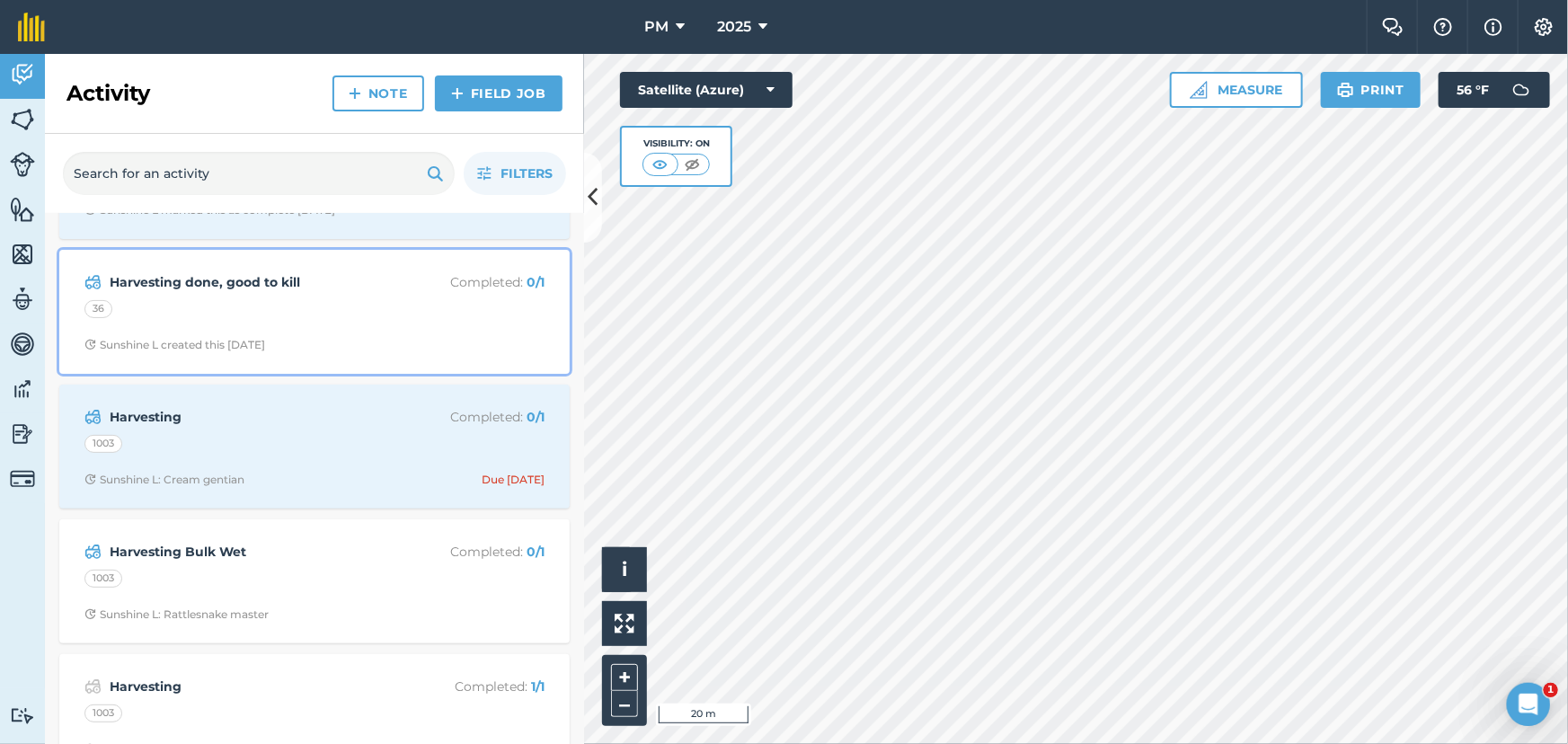
click at [377, 308] on div "36" at bounding box center [314, 311] width 460 height 23
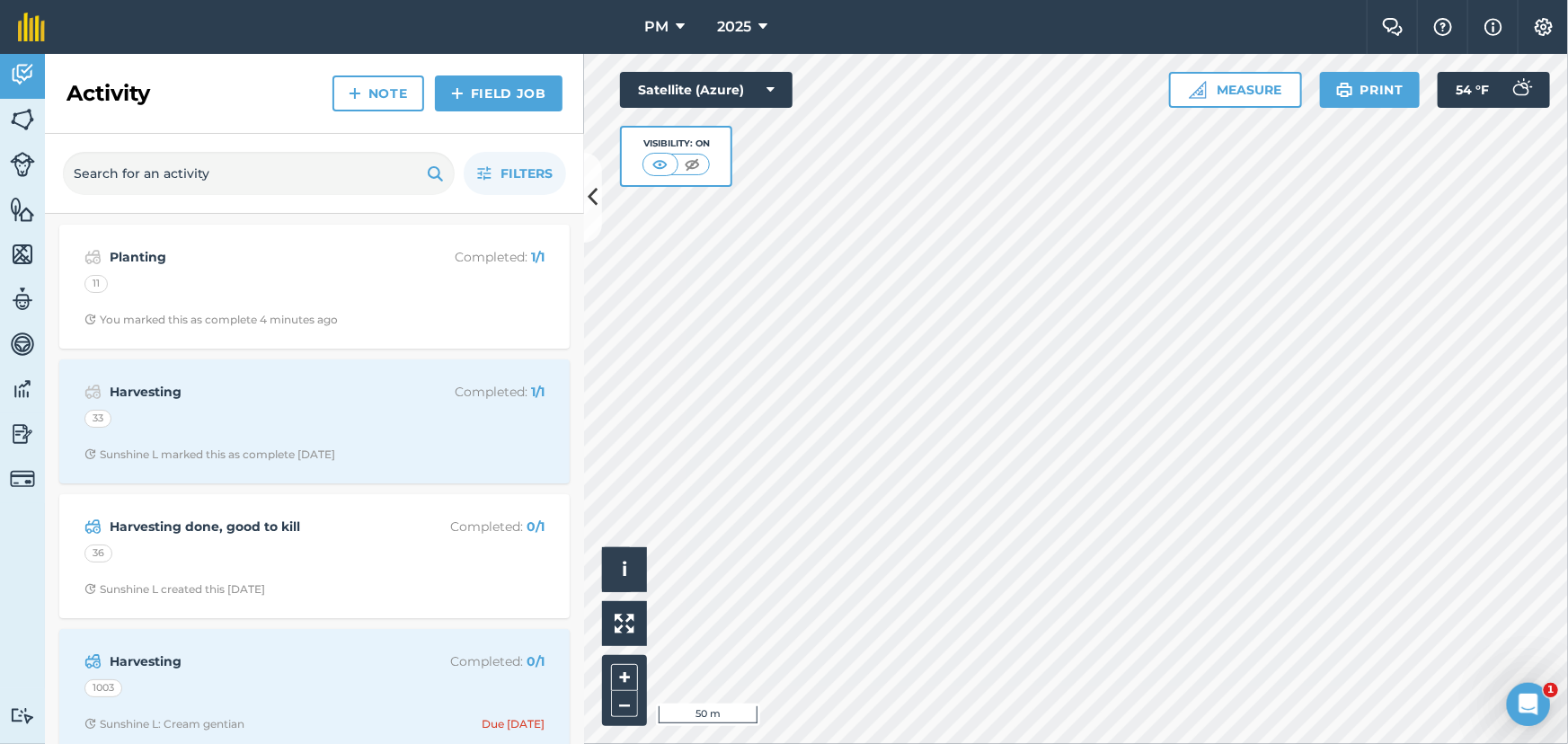
click at [767, 743] on html "PM 2025 Farm Chat Help Info Settings PM - 2025 Reproduced with the permission o…" at bounding box center [784, 372] width 1568 height 744
click at [737, 743] on html "PM 2025 Farm Chat Help Info Settings PM - 2025 Reproduced with the permission o…" at bounding box center [784, 372] width 1568 height 744
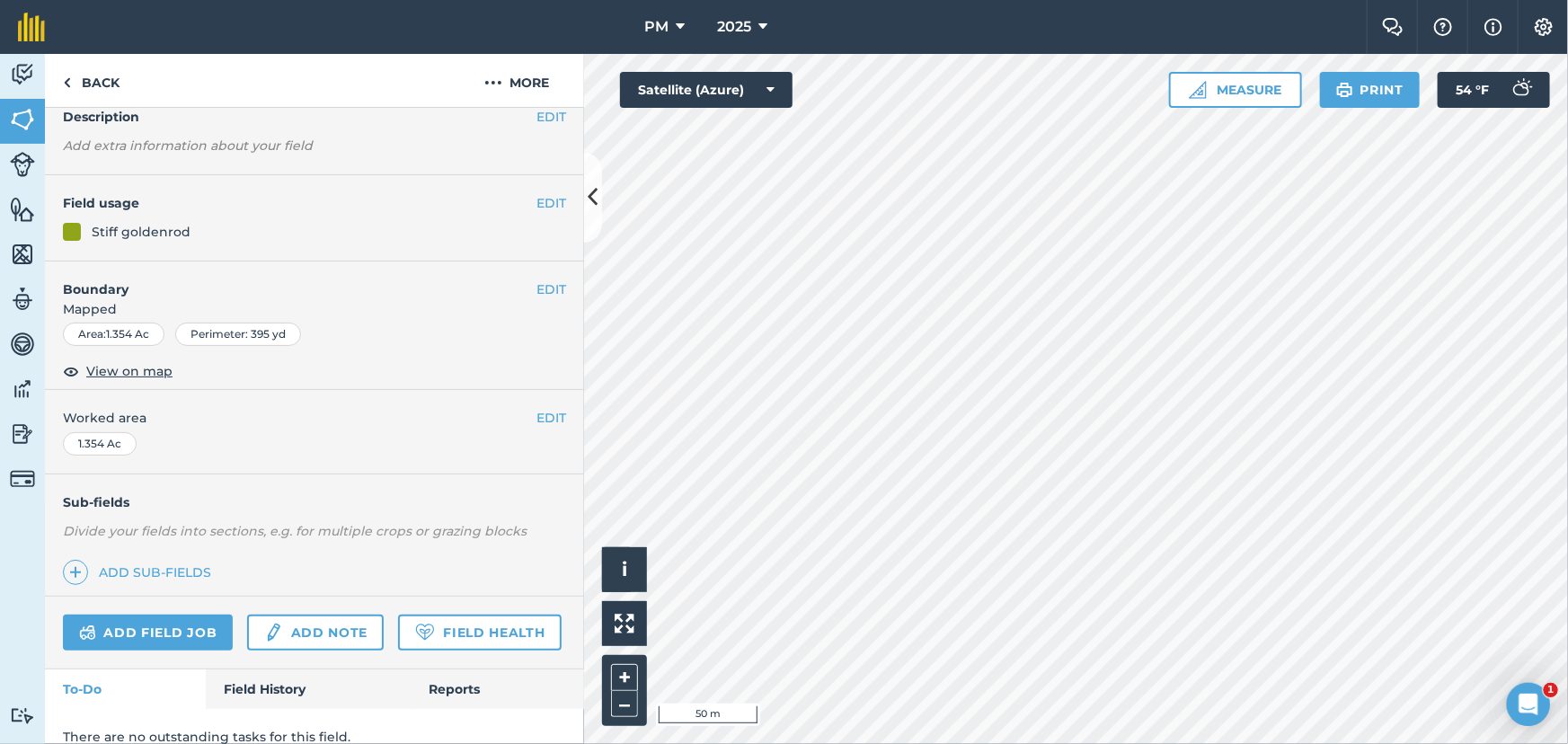
scroll to position [150, 0]
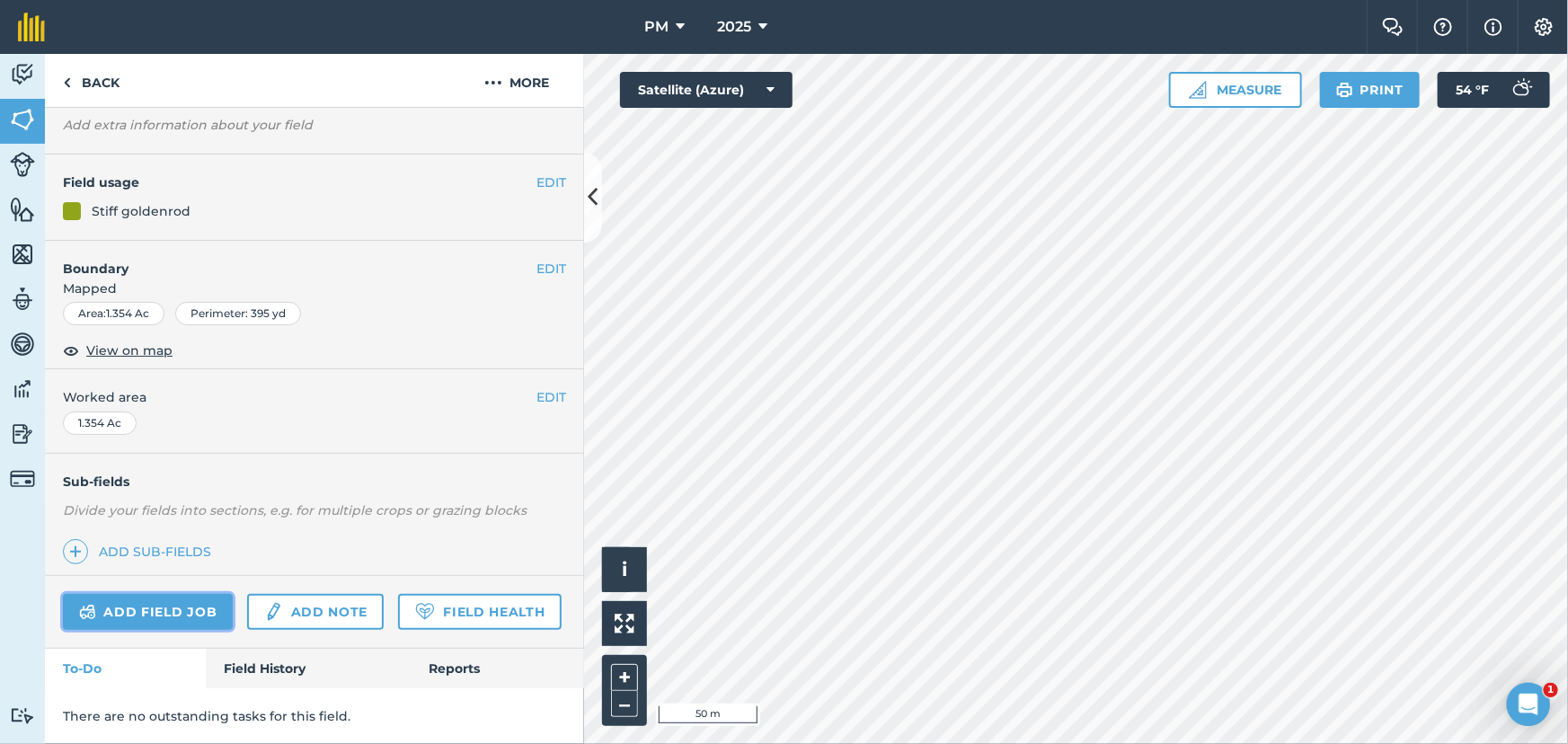
click at [142, 594] on link "Add field job" at bounding box center [148, 612] width 170 height 36
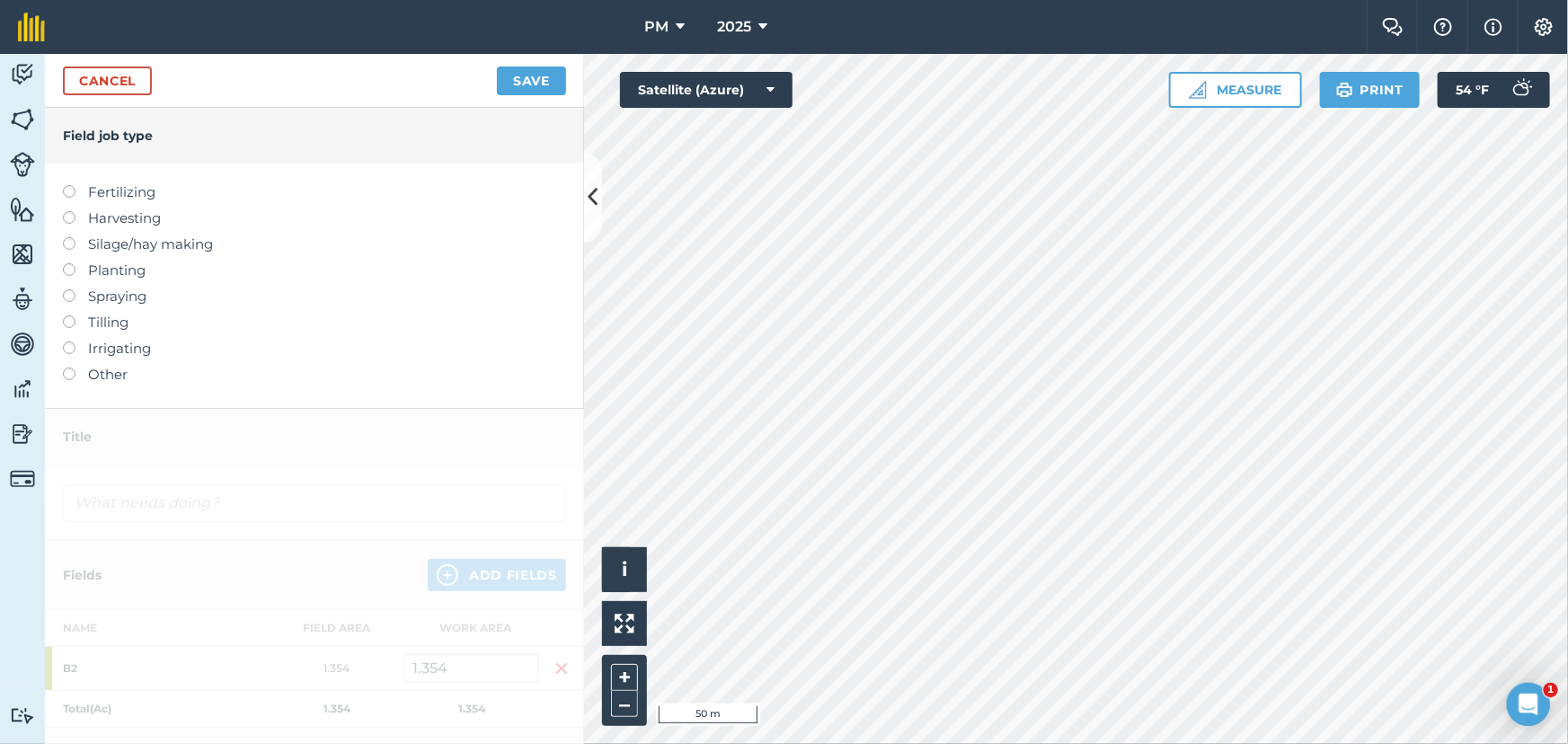
click at [73, 211] on label at bounding box center [75, 211] width 25 height 0
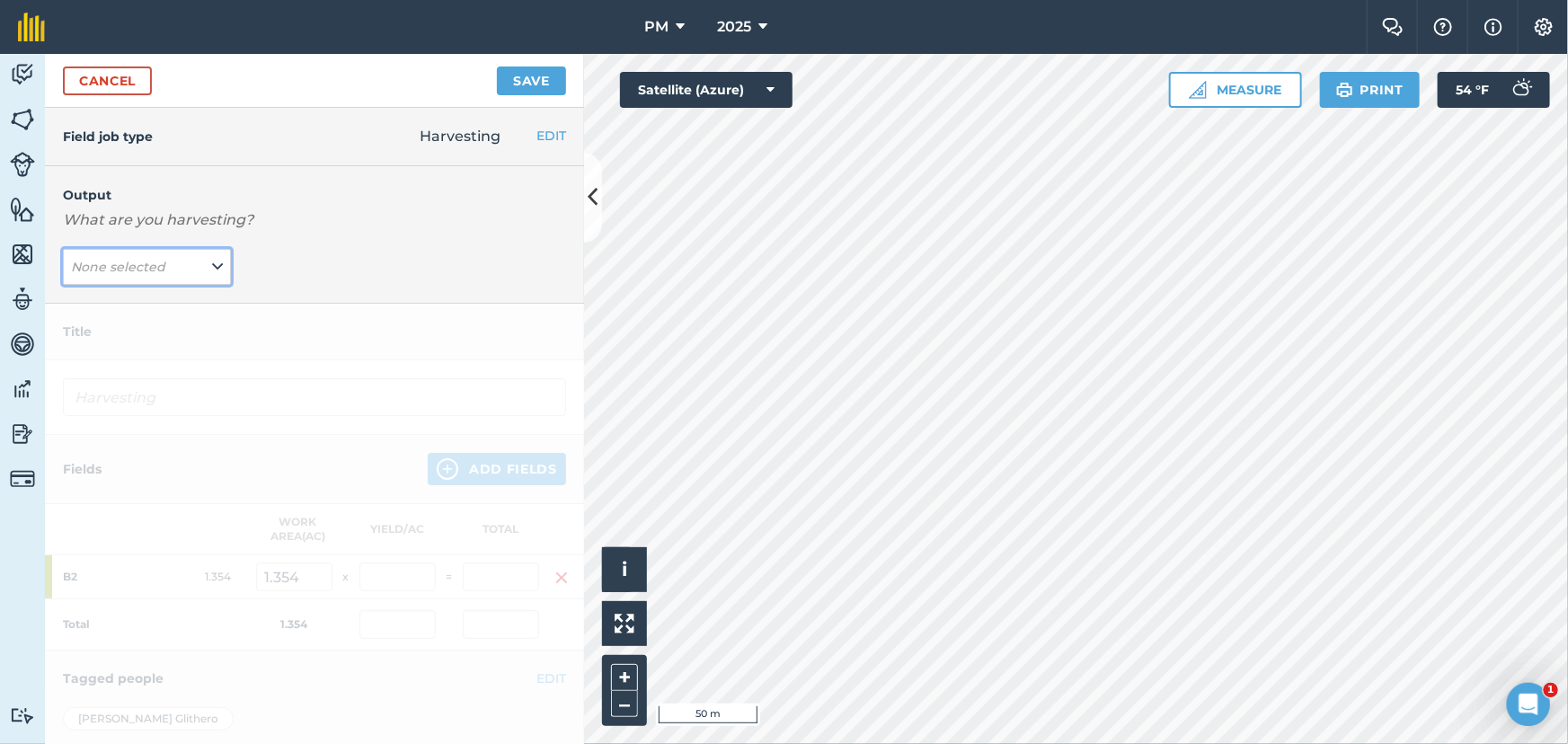
click at [203, 278] on button "None selected" at bounding box center [147, 267] width 168 height 36
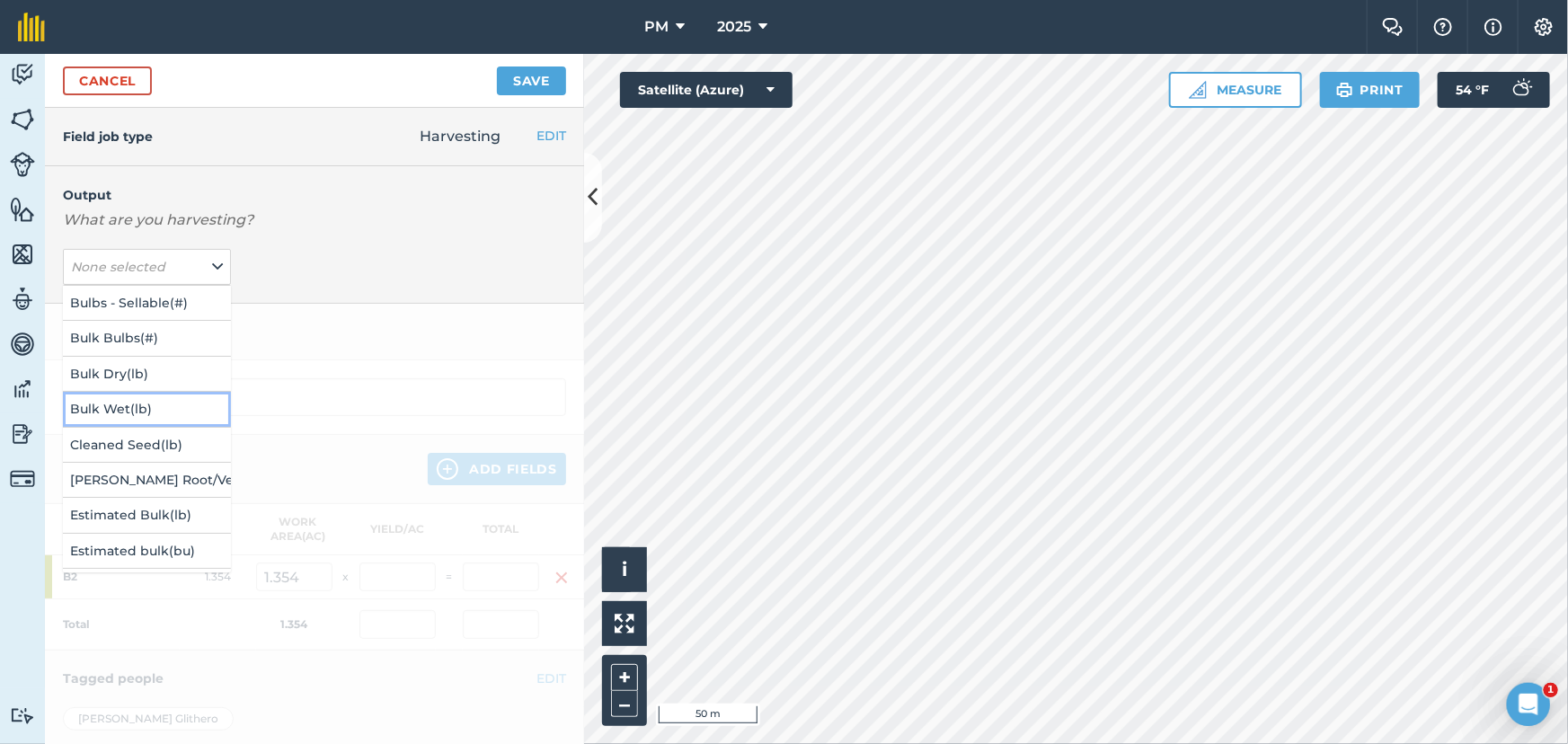
click at [128, 408] on button "Bulk Wet ( lb )" at bounding box center [147, 409] width 168 height 34
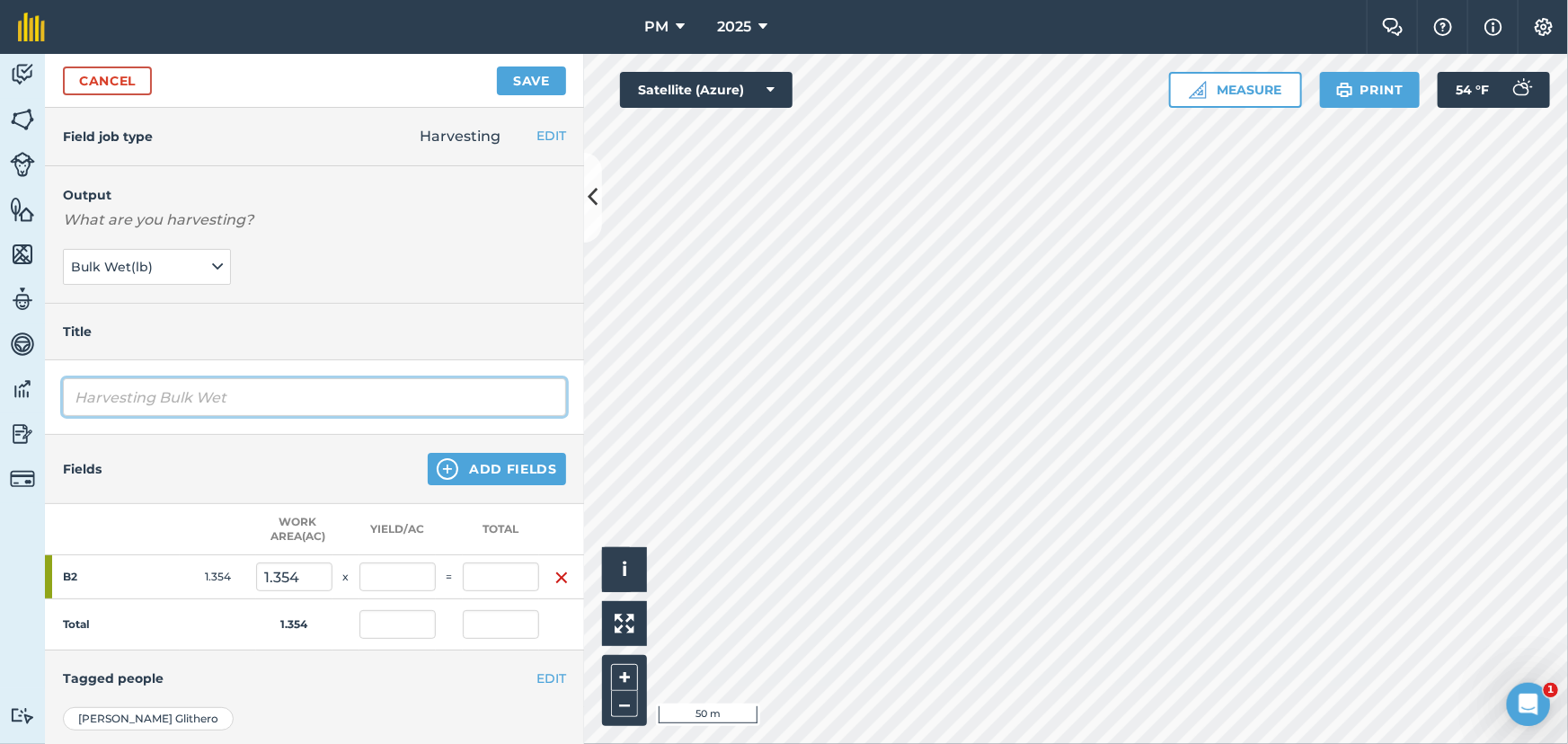
click at [220, 394] on input "Harvesting Bulk Wet" at bounding box center [315, 397] width 503 height 38
type input "t"
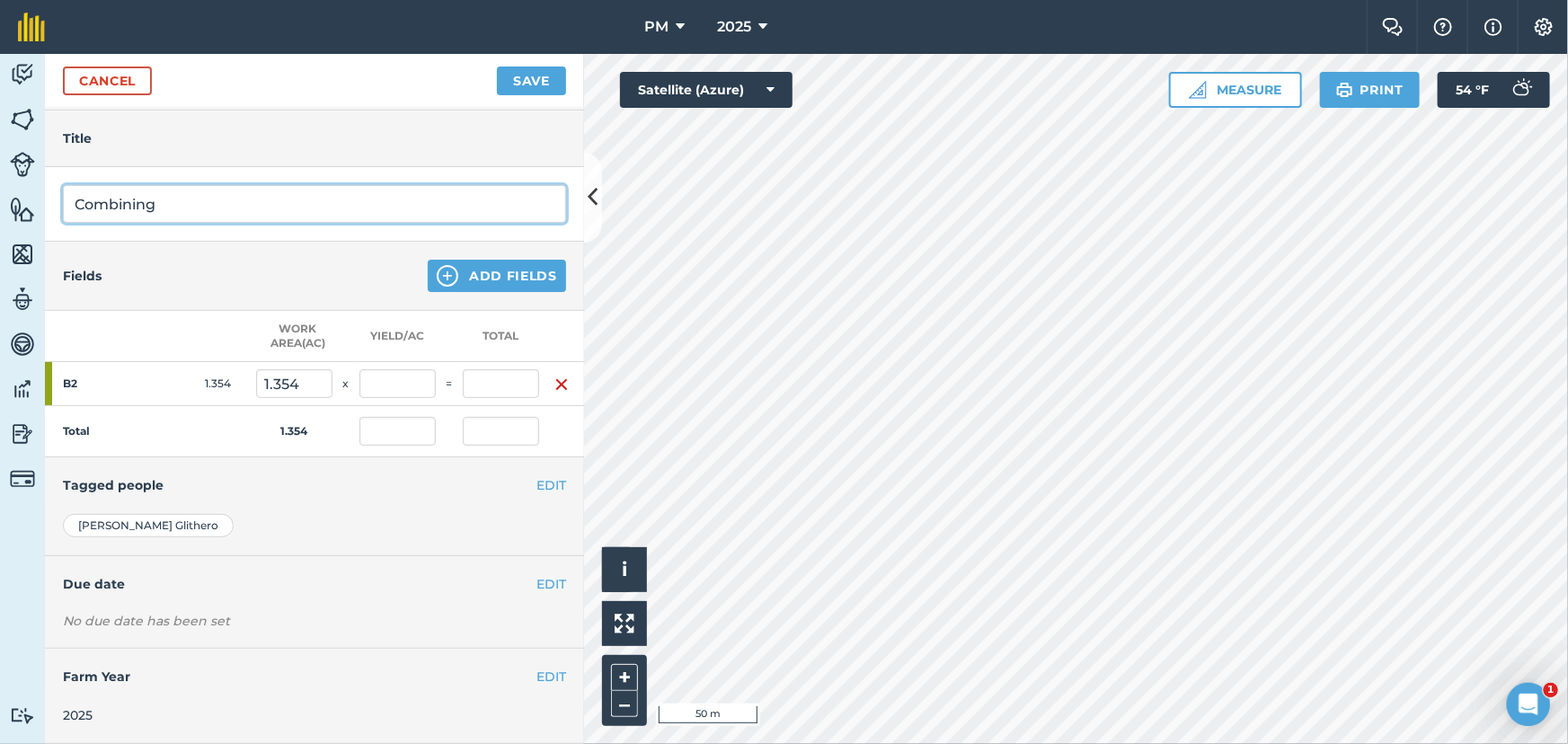
scroll to position [204, 0]
type input "Combining"
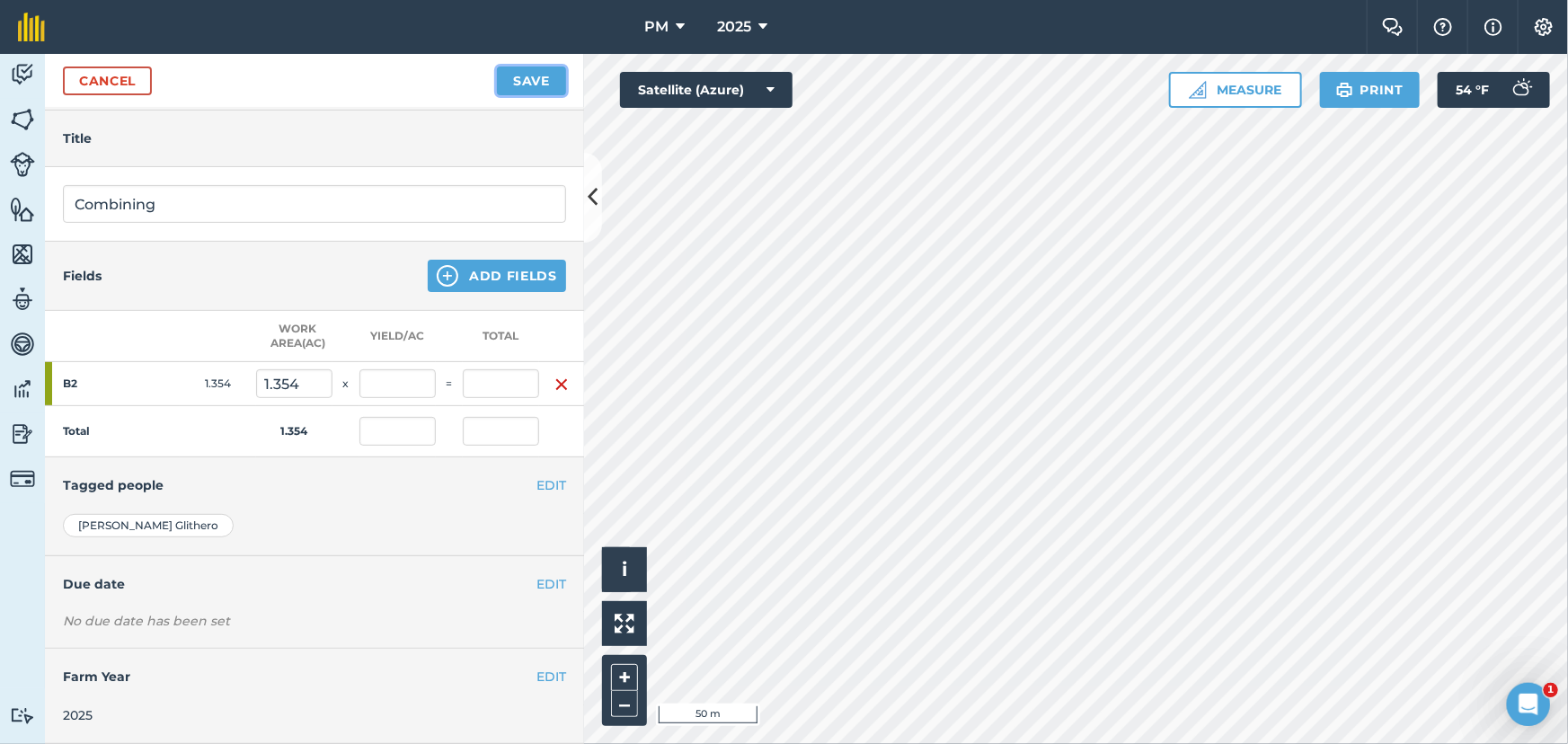
click at [510, 79] on button "Save" at bounding box center [531, 81] width 70 height 29
